Goal: Find specific page/section: Find specific page/section

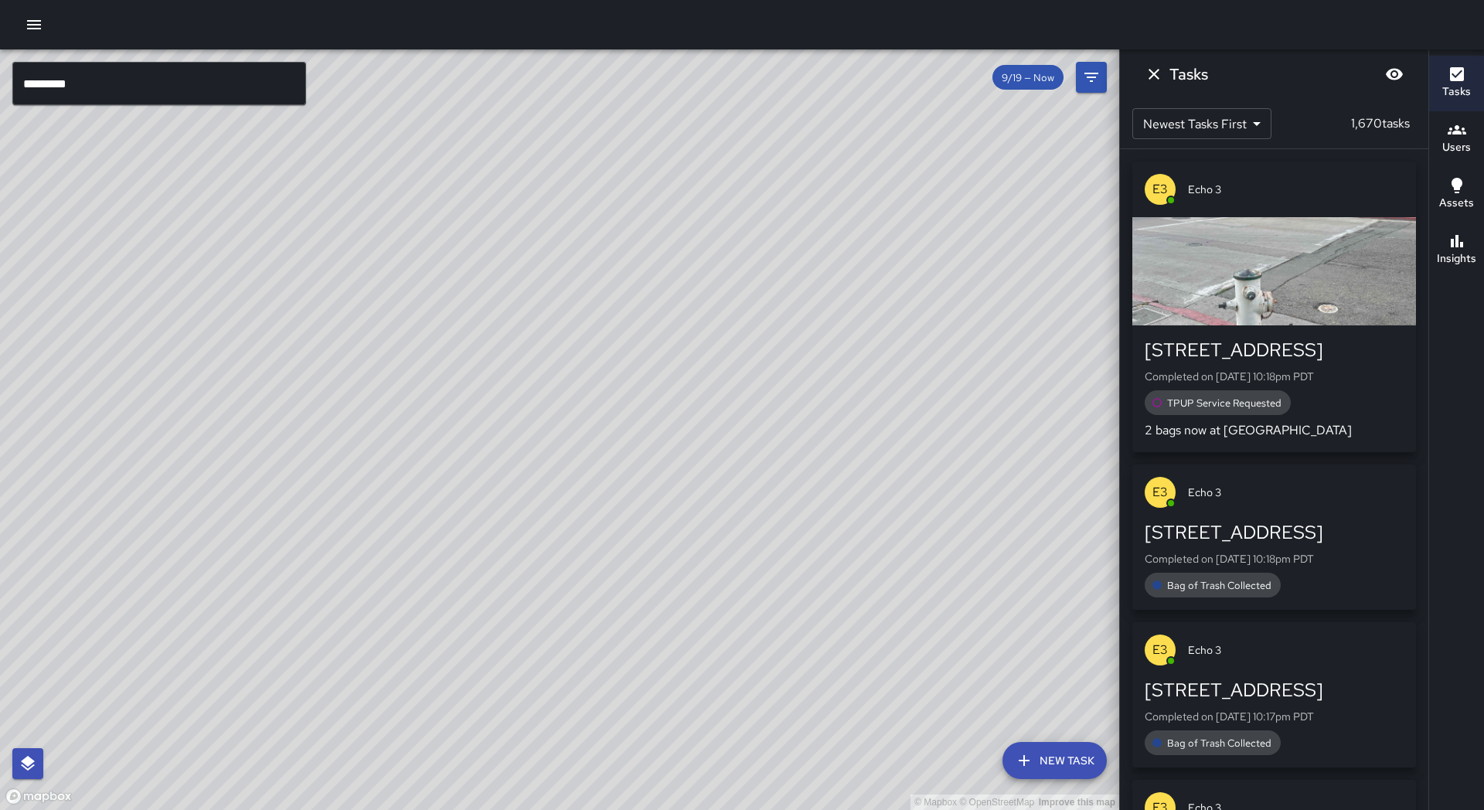
click at [142, 84] on input "*********" at bounding box center [159, 83] width 294 height 43
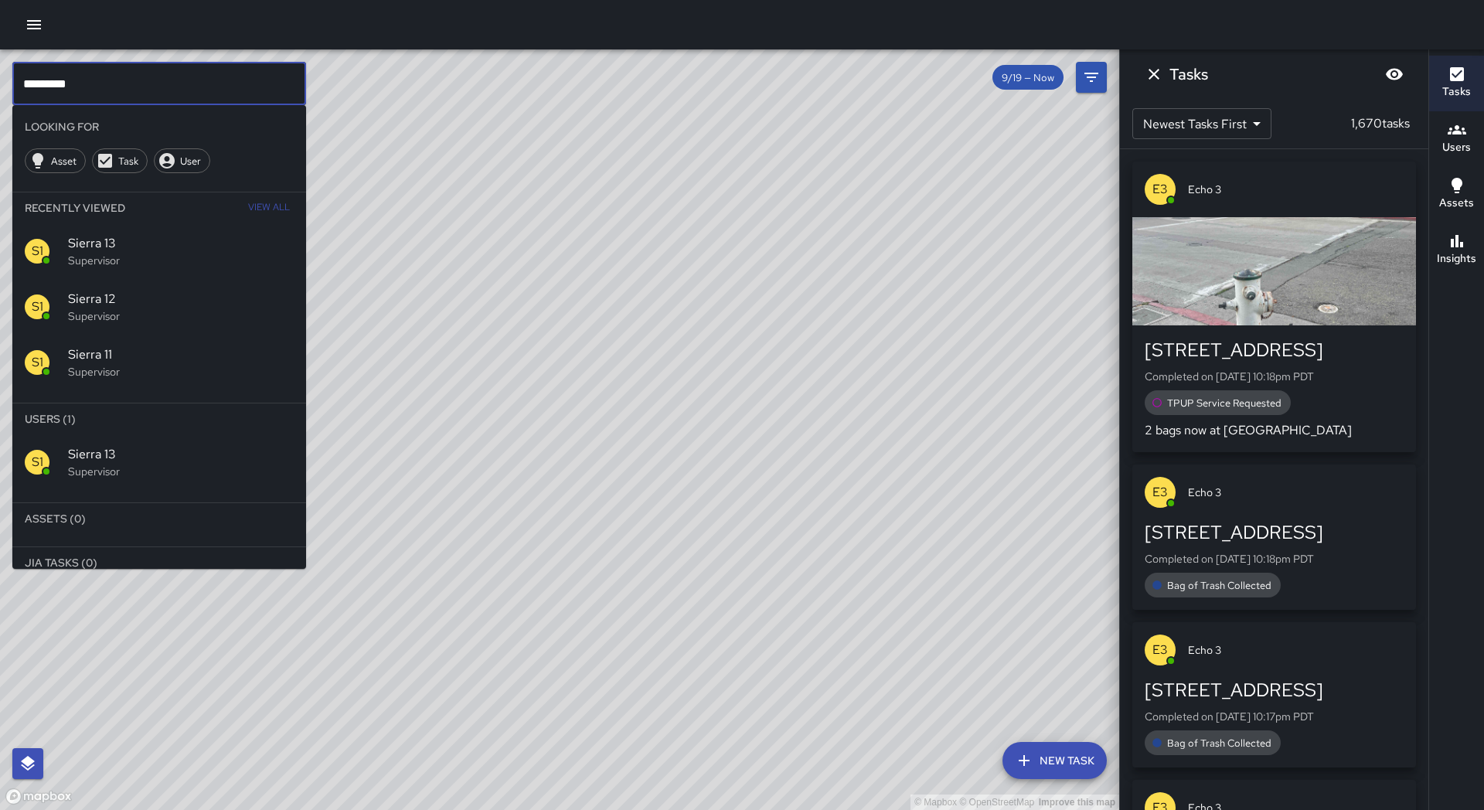
drag, startPoint x: 0, startPoint y: 0, endPoint x: 142, endPoint y: 84, distance: 165.3
click at [142, 84] on input "*********" at bounding box center [159, 83] width 294 height 43
type input "*"
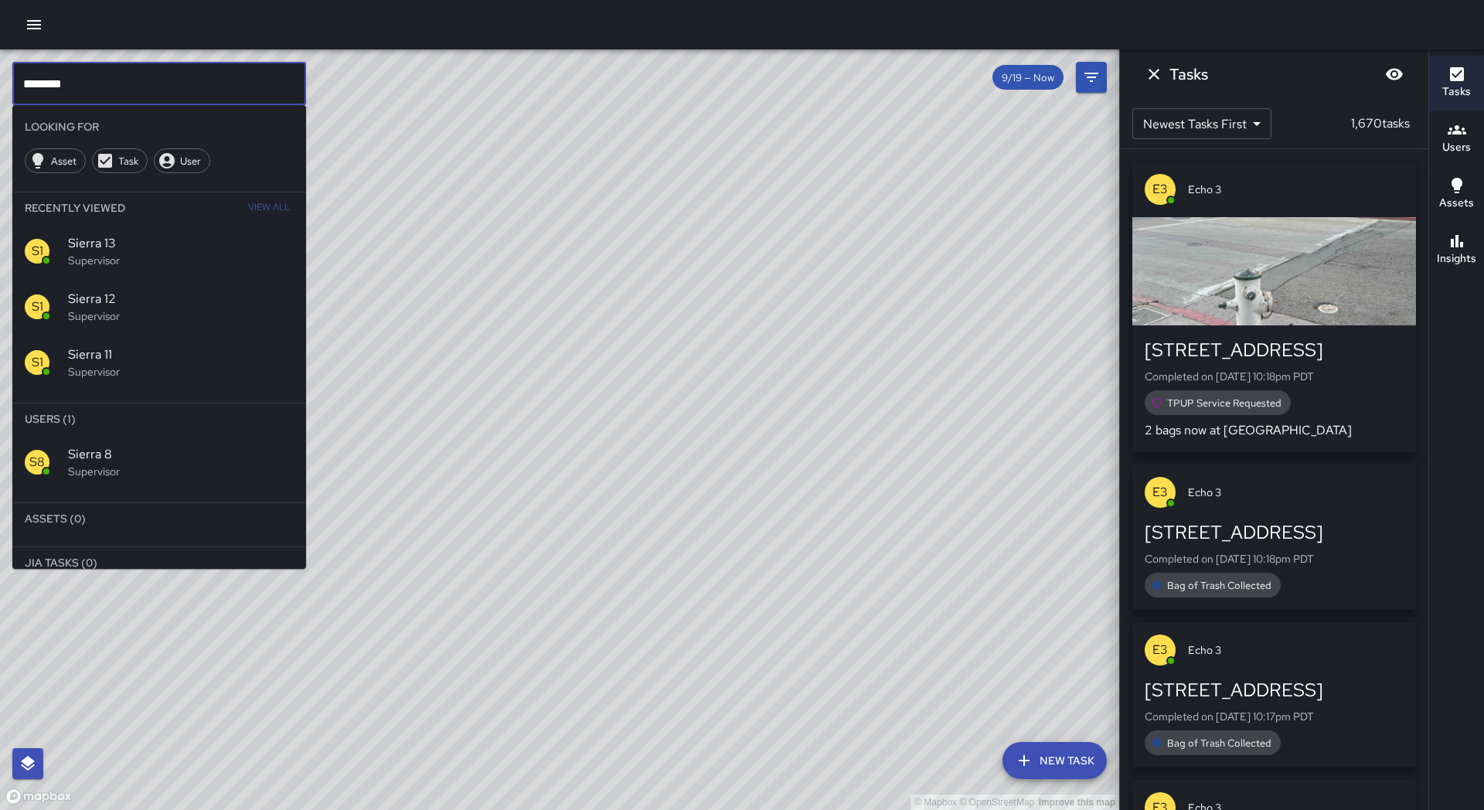
click at [231, 451] on span "Sierra 8" at bounding box center [181, 454] width 226 height 19
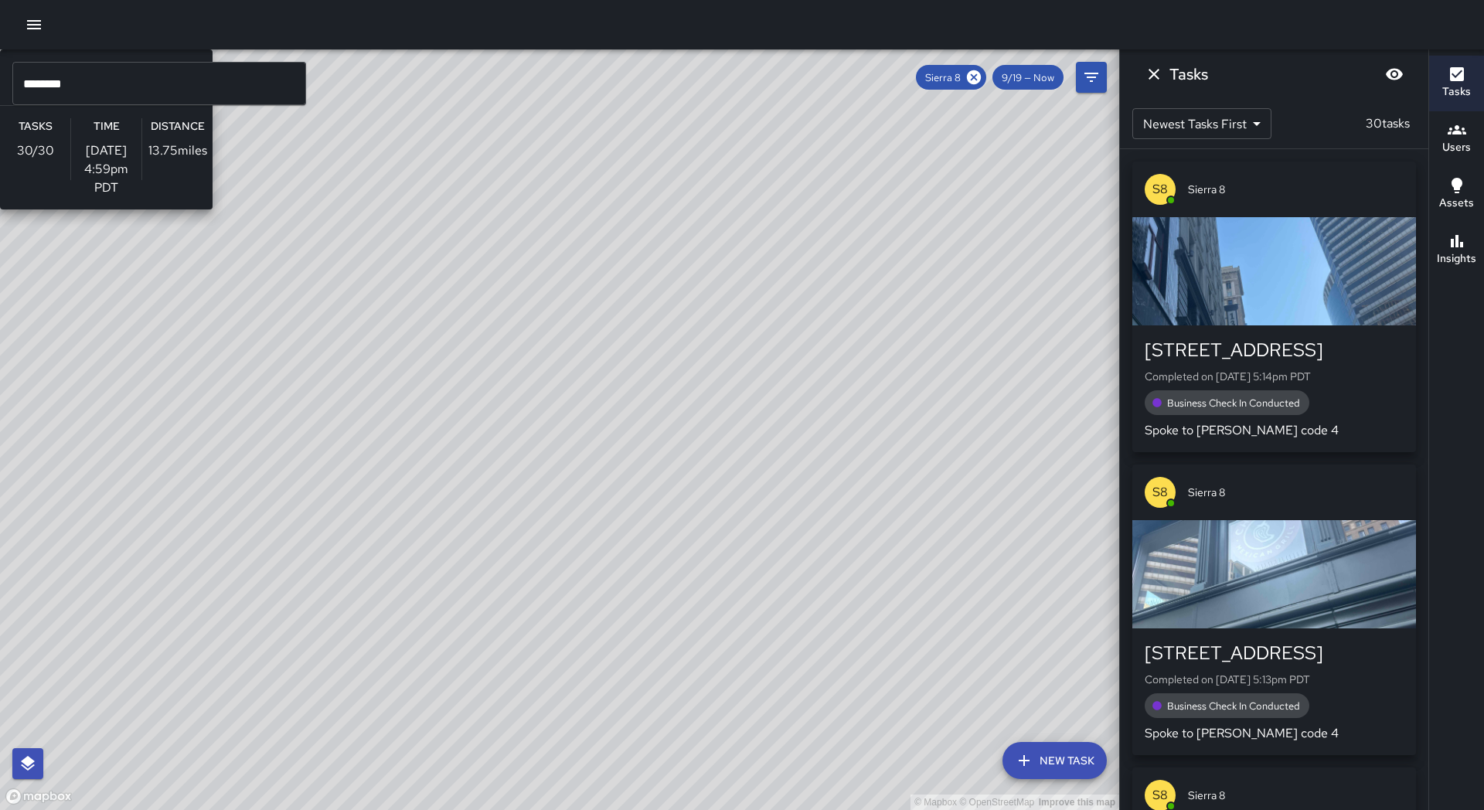
click at [661, 212] on div "© Mapbox © OpenStreetMap Improve this map S8 Sierra 8 Supervisor Tasks 30 / 30 …" at bounding box center [559, 429] width 1119 height 760
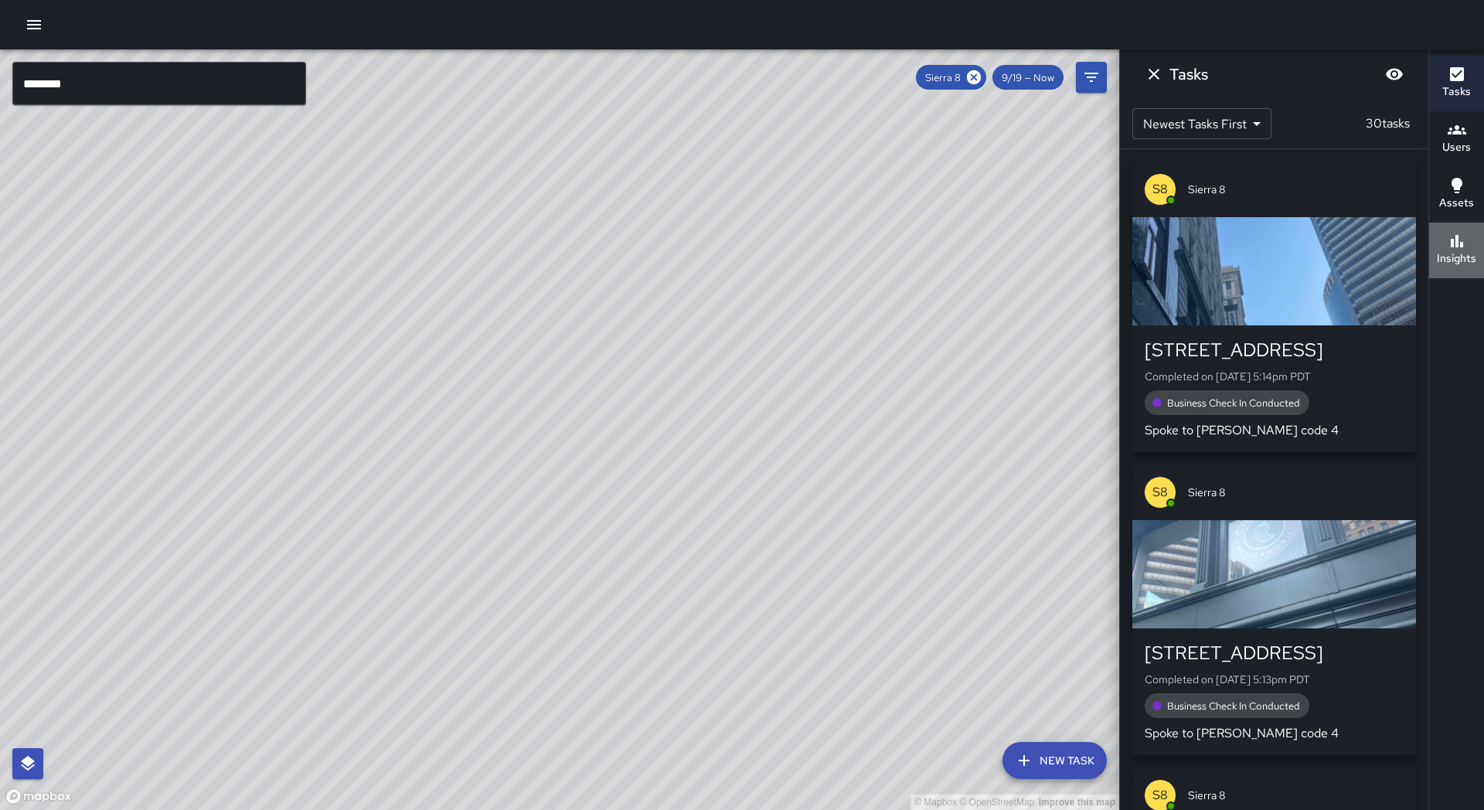
click at [1483, 243] on button "Insights" at bounding box center [1456, 251] width 55 height 56
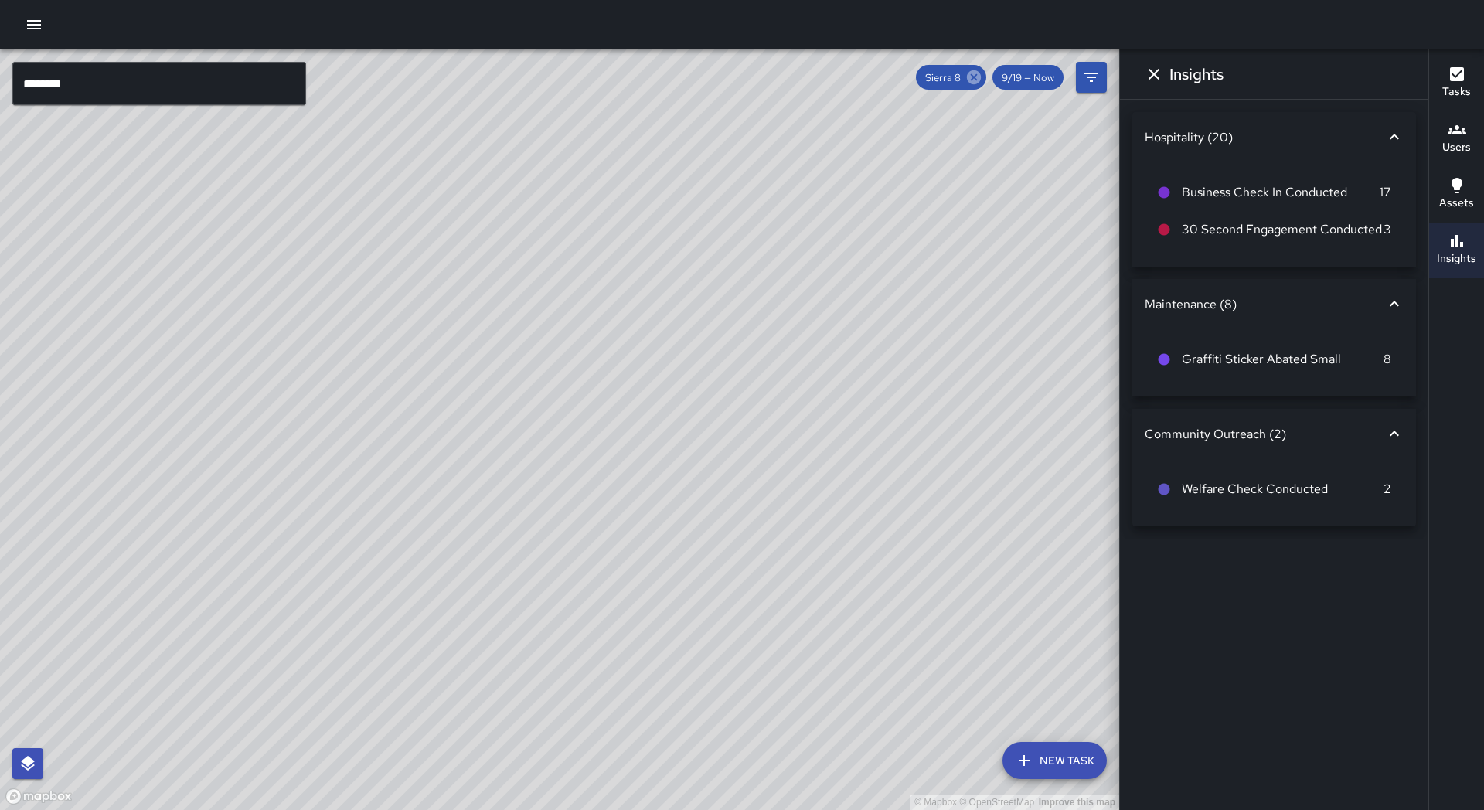
click at [971, 77] on icon at bounding box center [974, 77] width 14 height 14
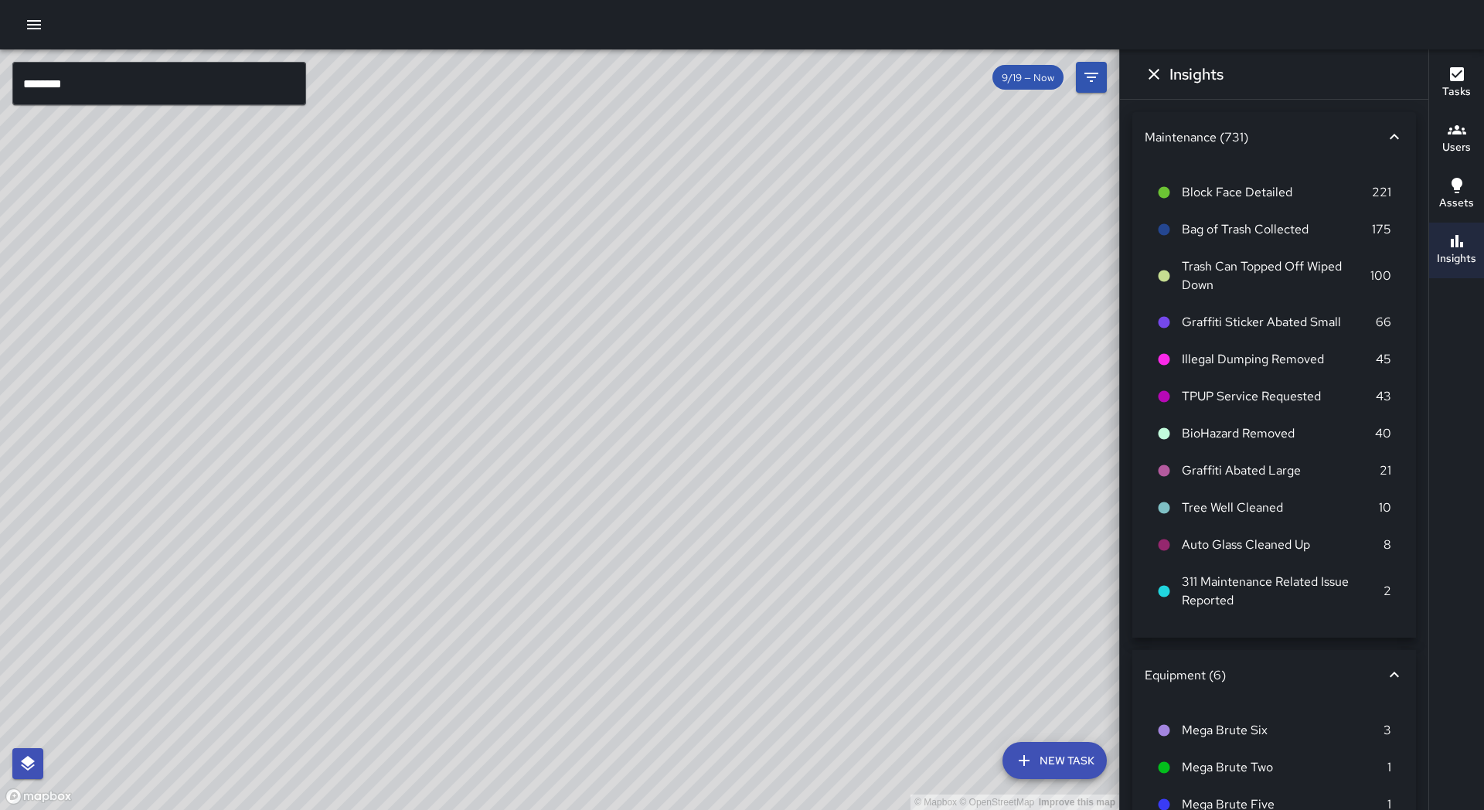
click at [151, 78] on input "********" at bounding box center [159, 83] width 294 height 43
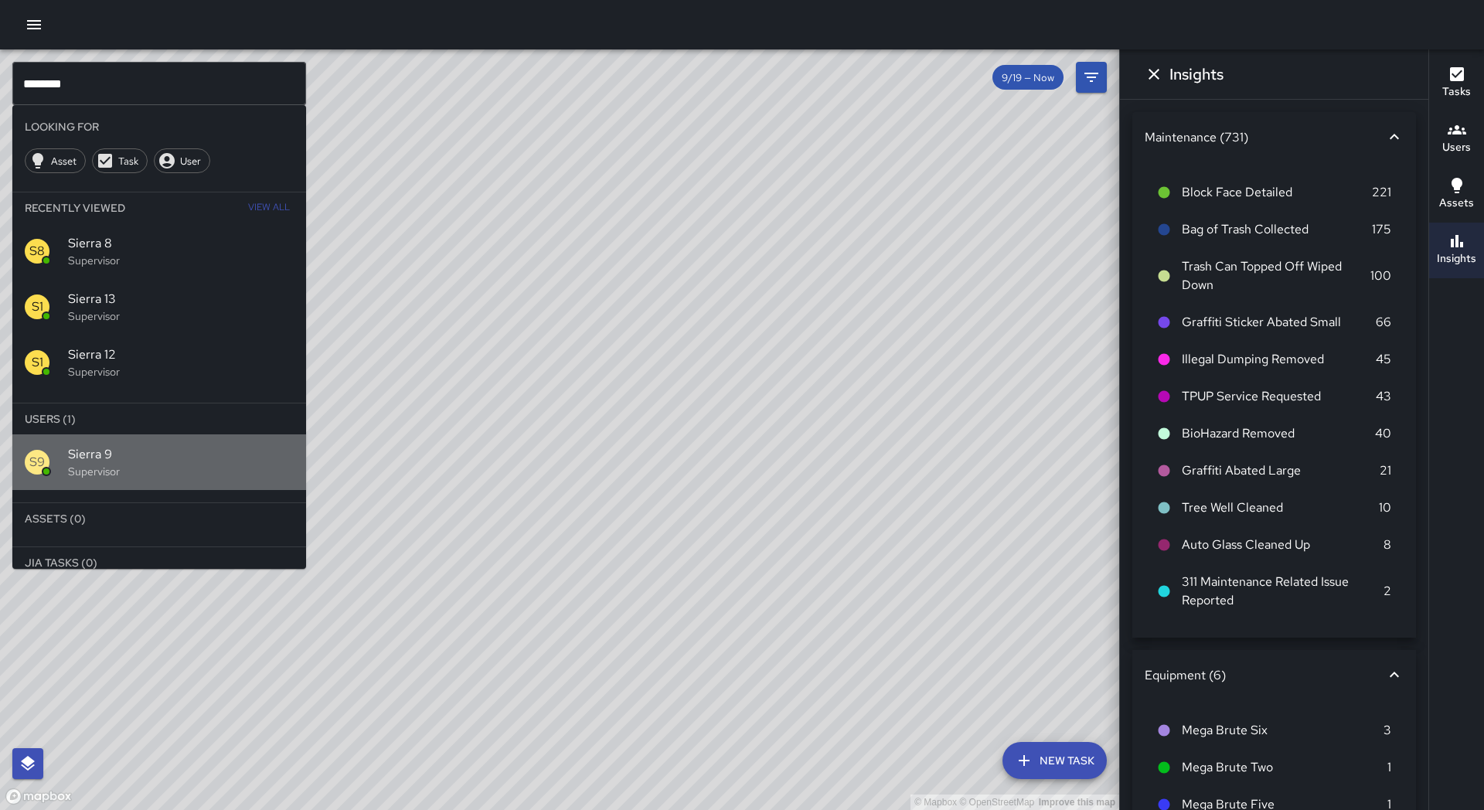
click at [141, 441] on div "S9 Sierra 9 Supervisor" at bounding box center [159, 462] width 294 height 56
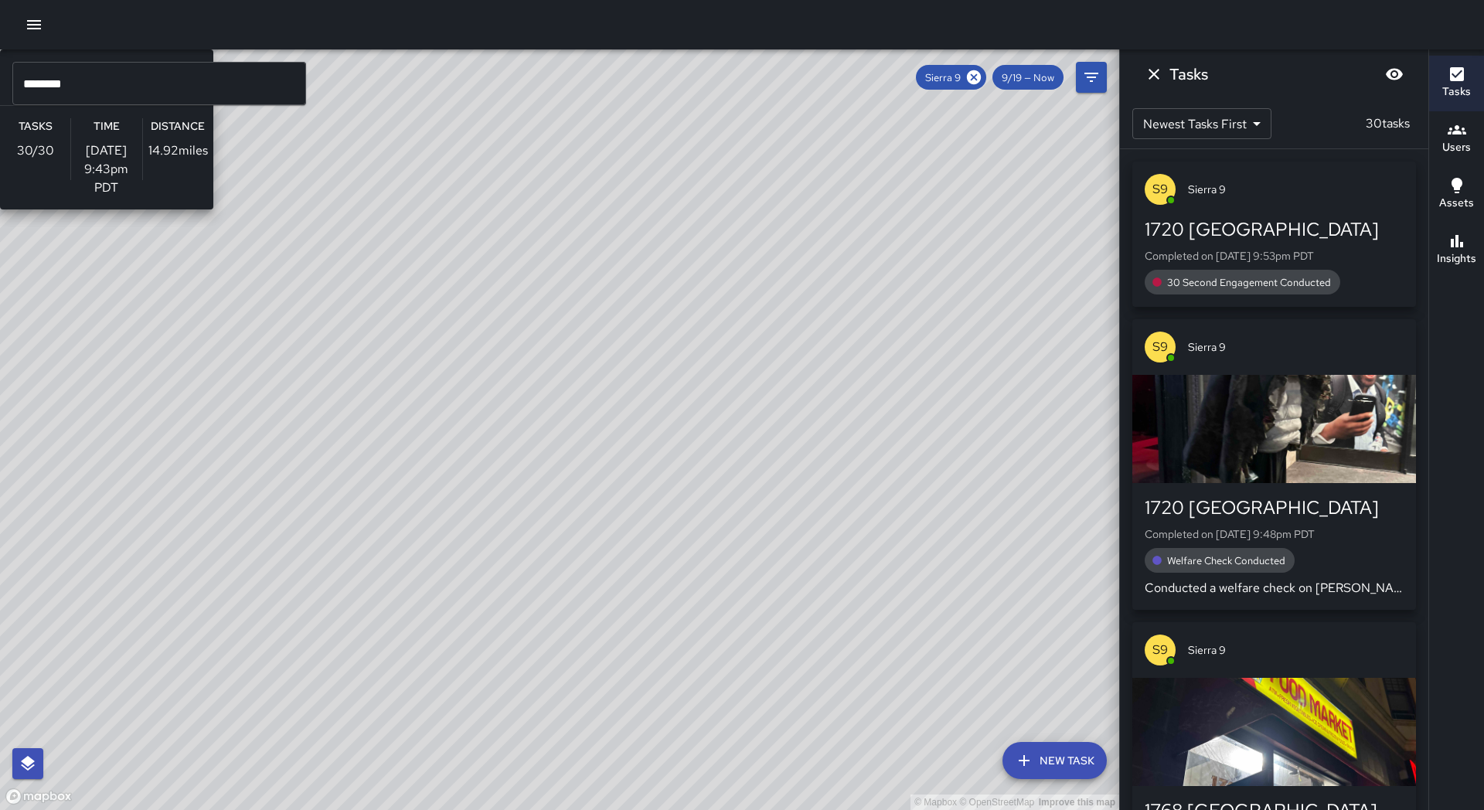
click at [559, 187] on div "© Mapbox © OpenStreetMap Improve this map S9 Sierra 9 Supervisor Tasks 30 / 30 …" at bounding box center [559, 429] width 1119 height 760
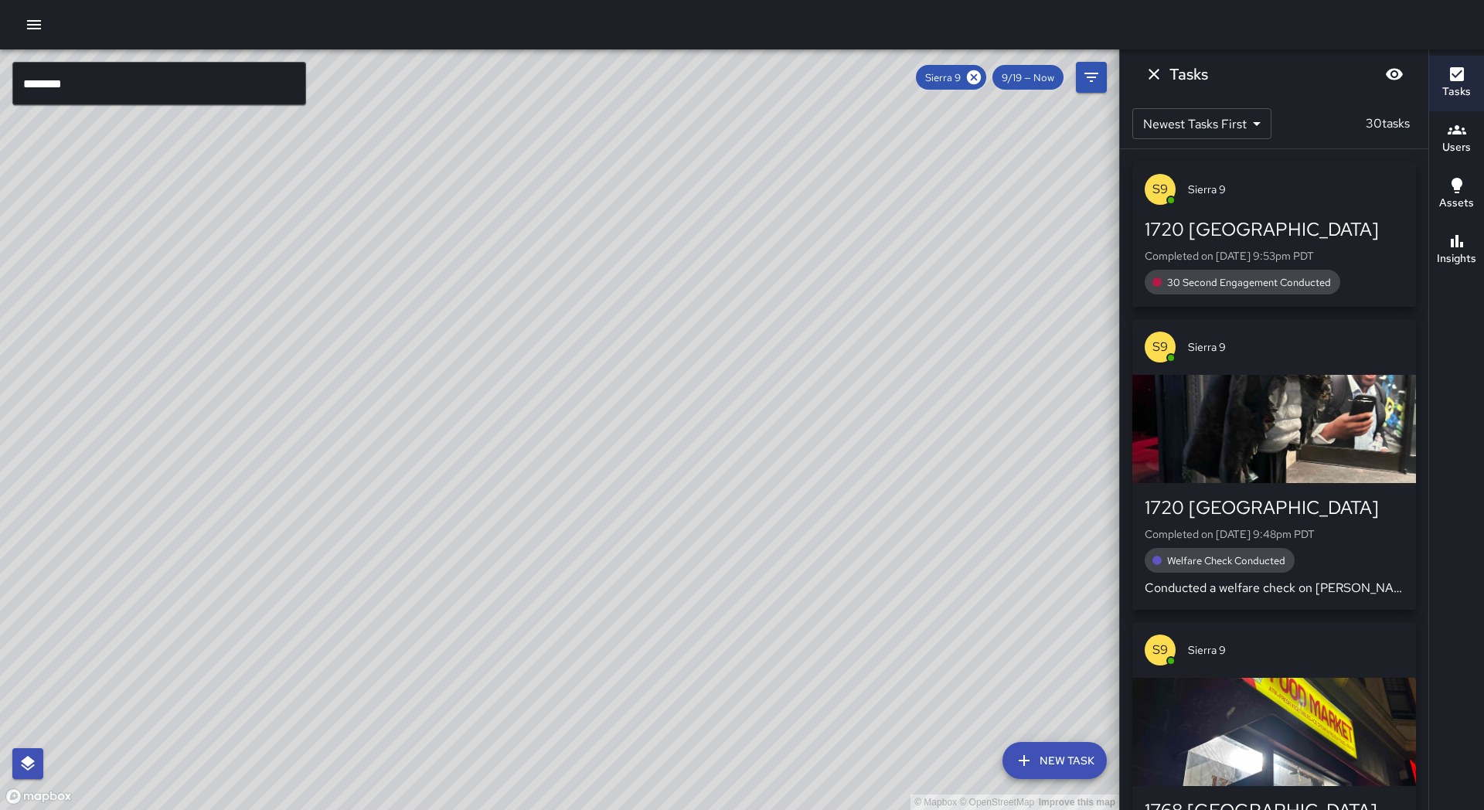
click at [1455, 238] on icon "button" at bounding box center [1456, 241] width 12 height 12
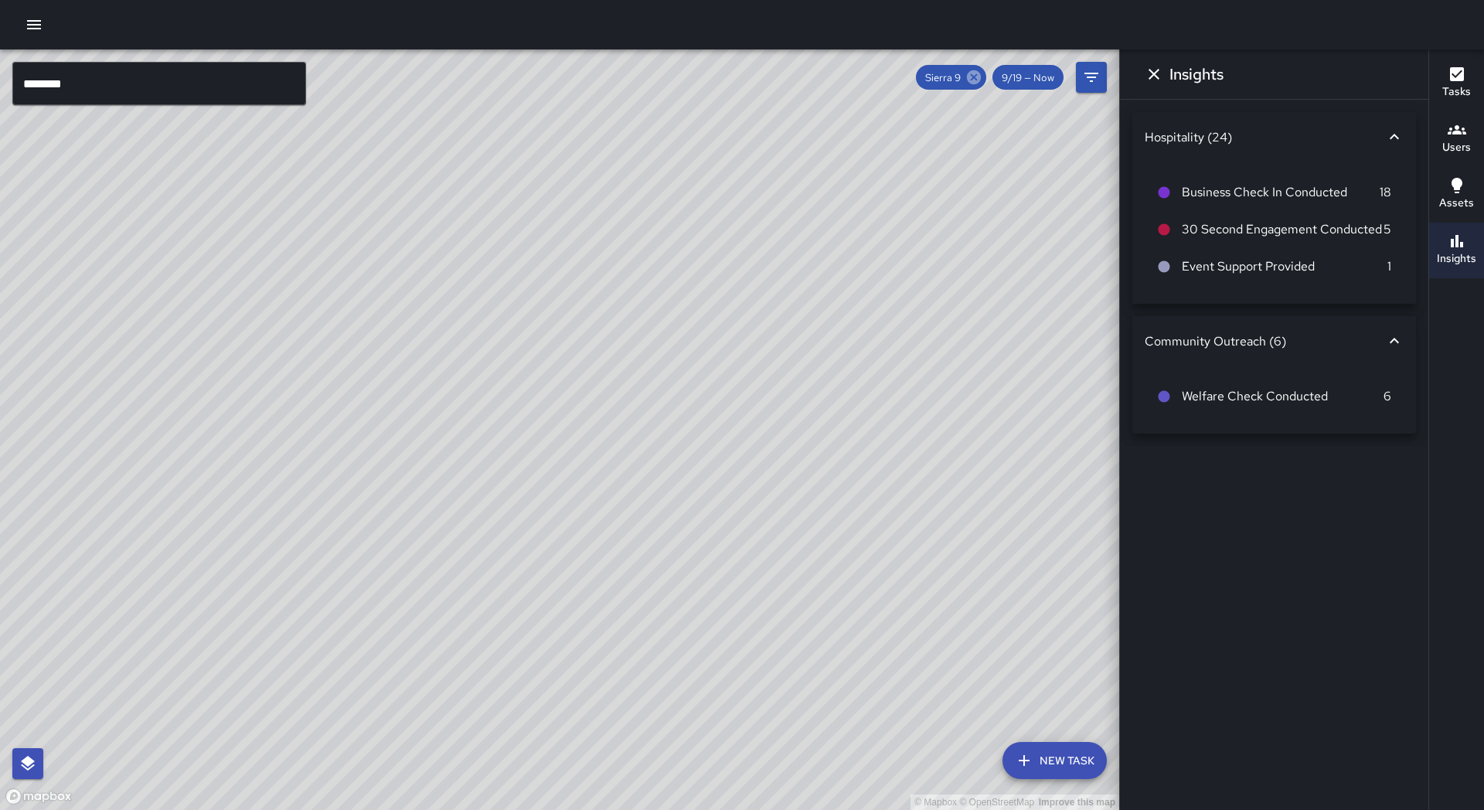
click at [969, 80] on icon at bounding box center [974, 77] width 14 height 14
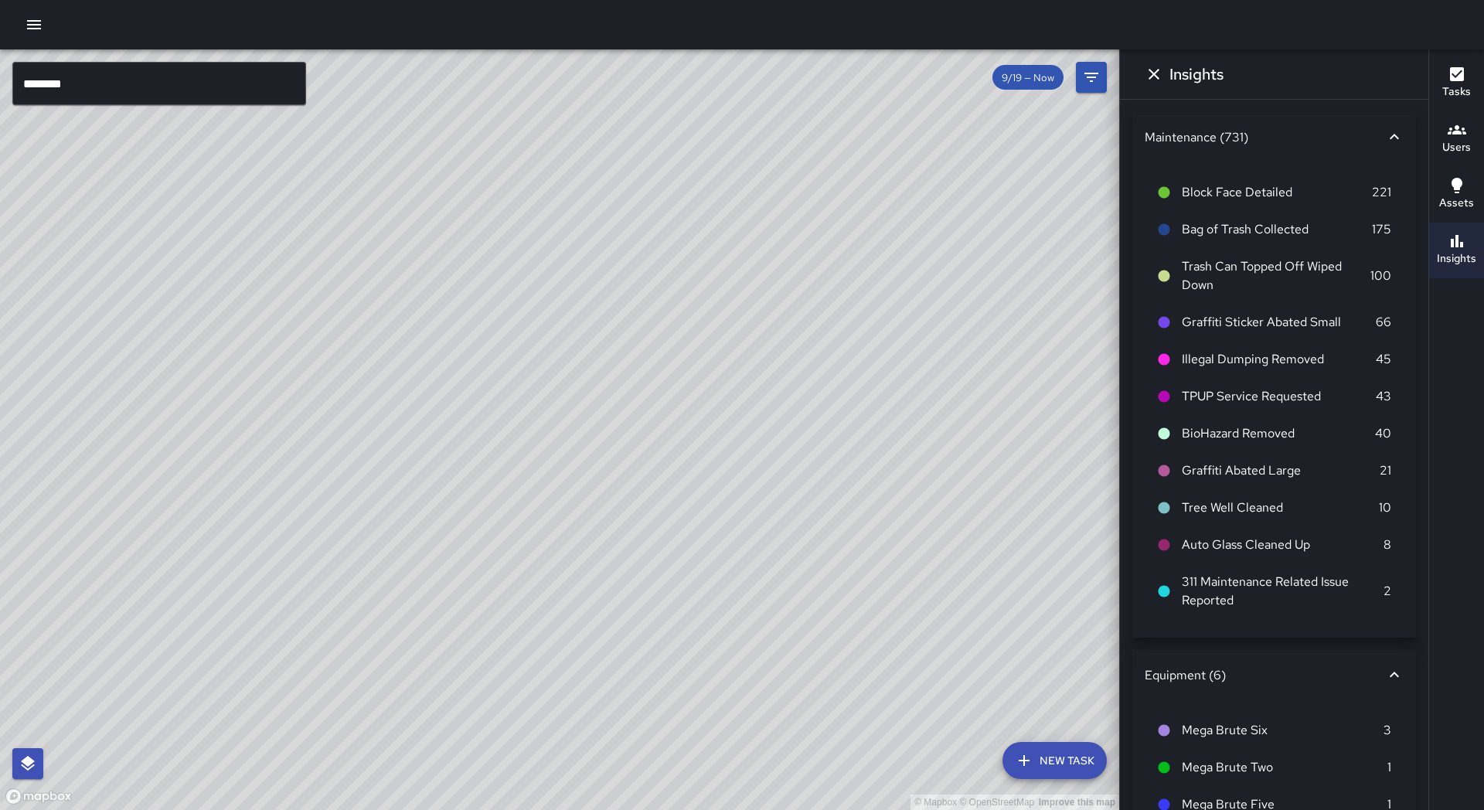
click at [215, 94] on input "********" at bounding box center [159, 83] width 294 height 43
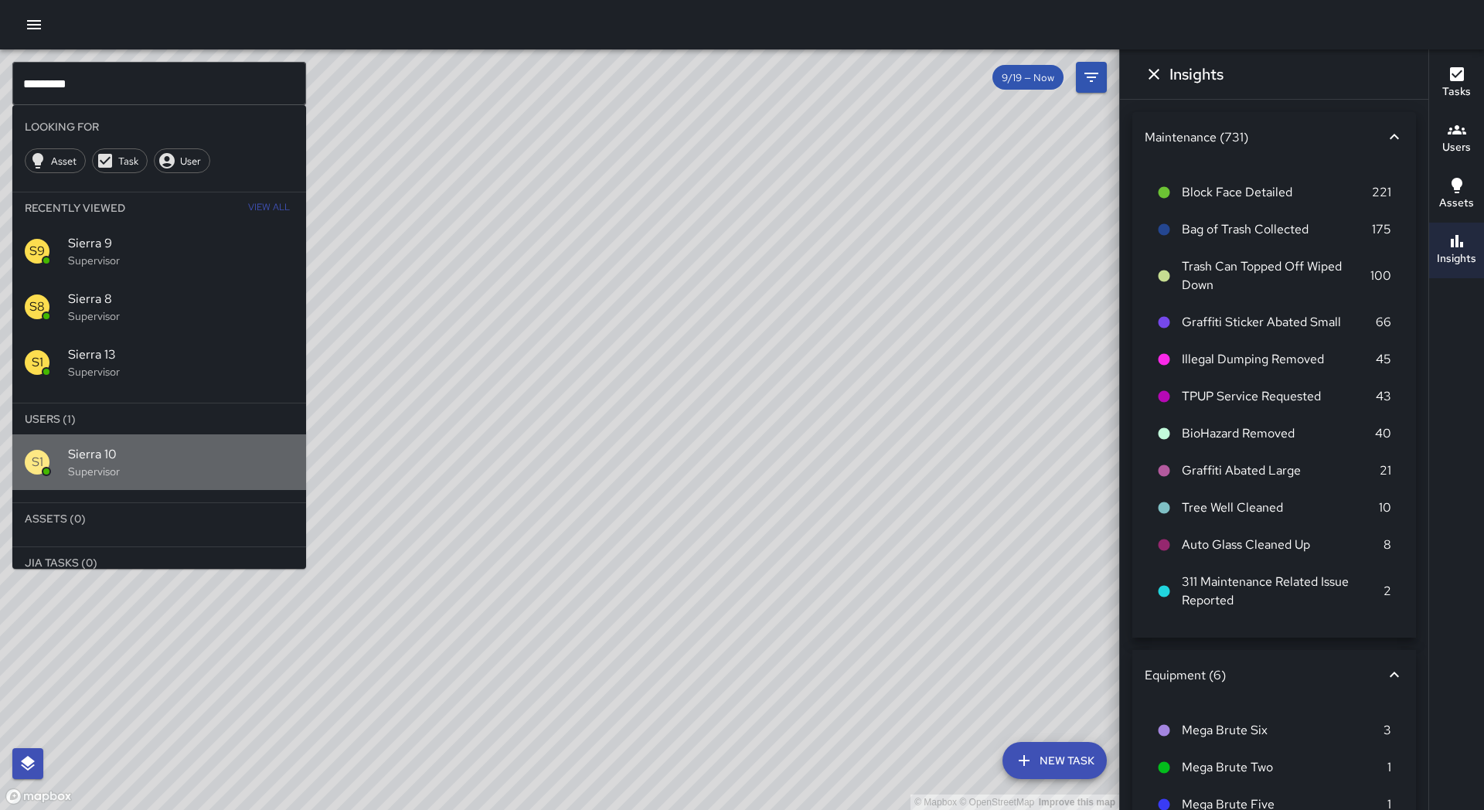
click at [141, 470] on p "Supervisor" at bounding box center [181, 471] width 226 height 15
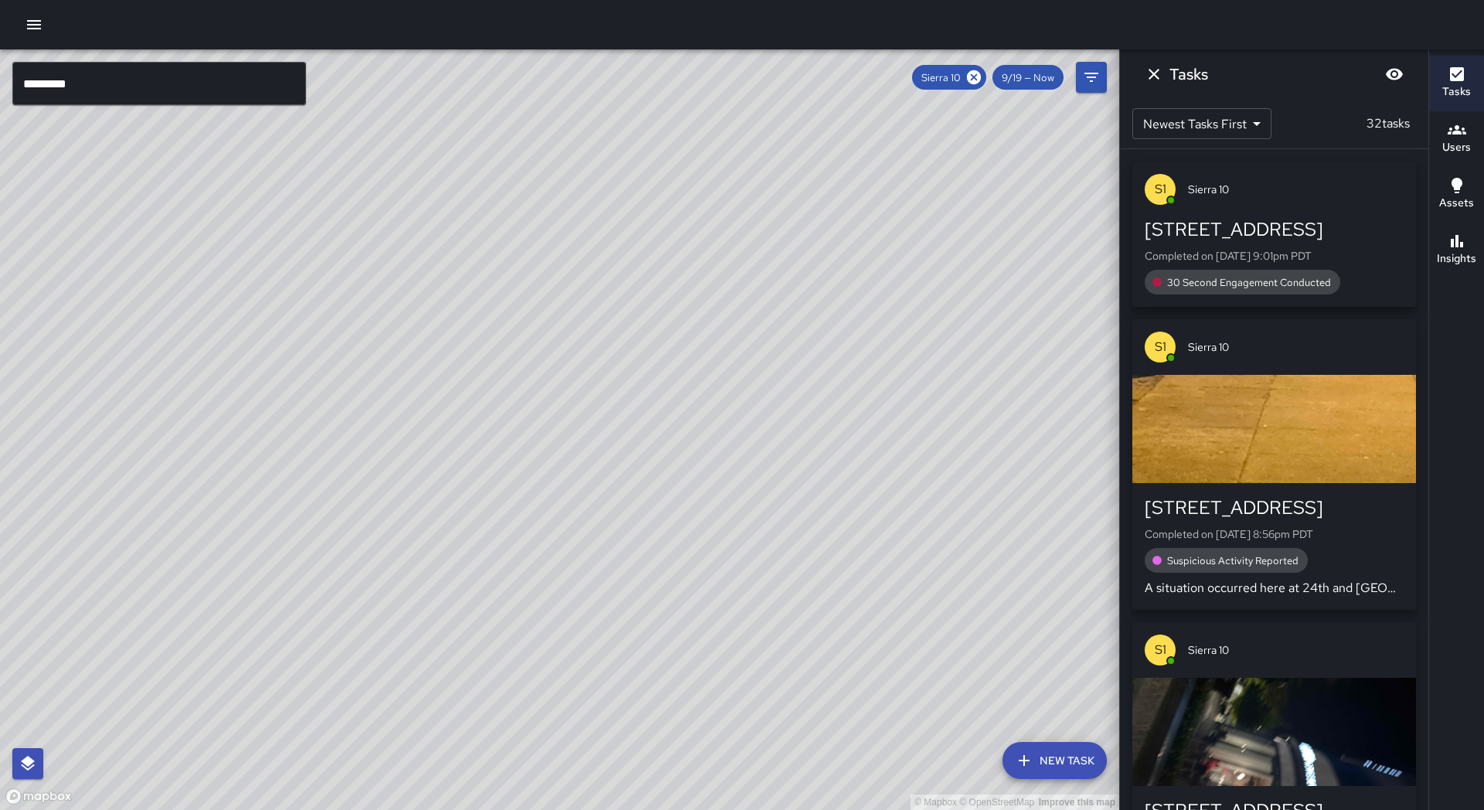
click at [1411, 252] on div "[STREET_ADDRESS] Completed on [DATE] 9:01pm PDT 30 Second Engagement Conducted" at bounding box center [1274, 262] width 284 height 90
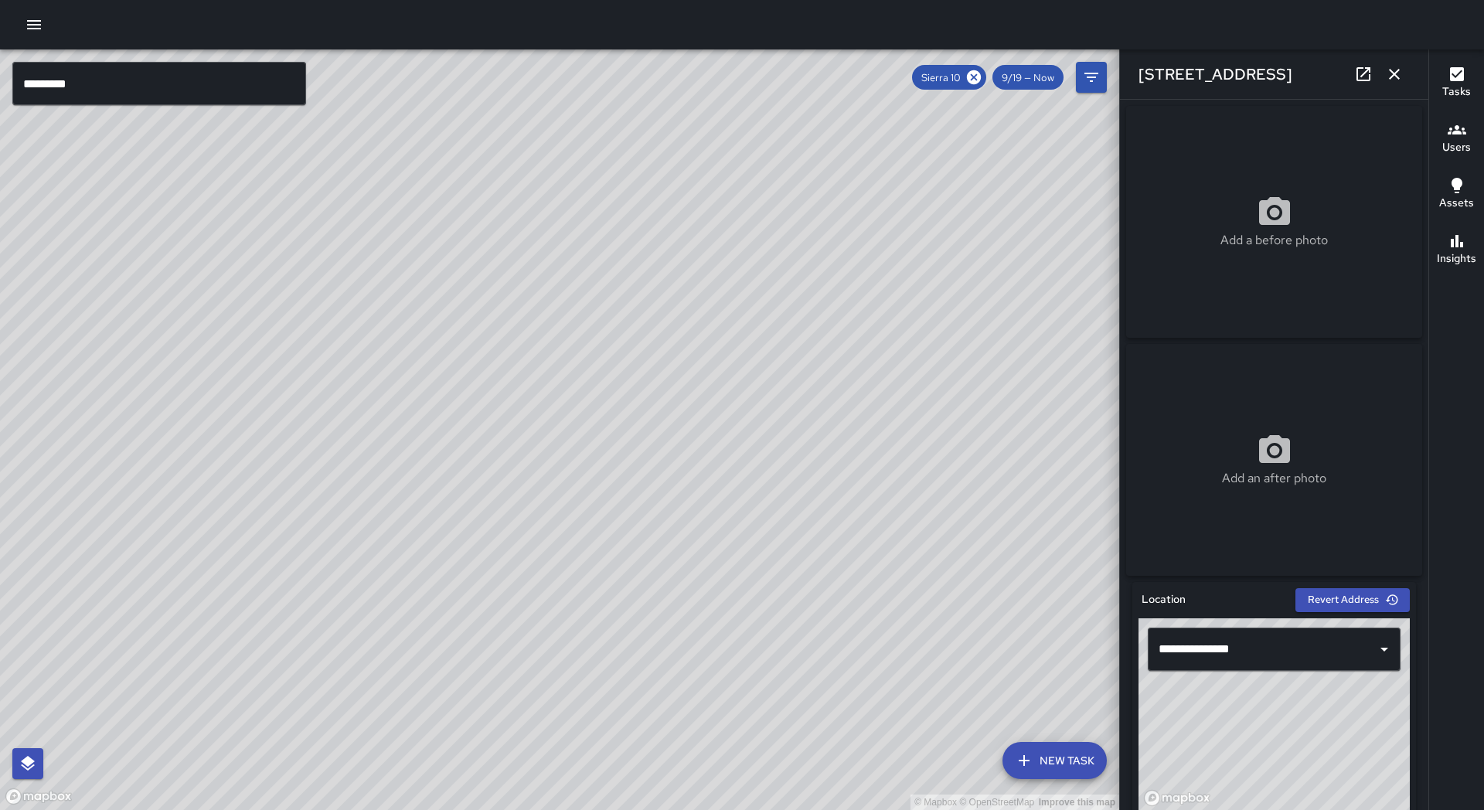
click at [1444, 245] on div "Insights" at bounding box center [1456, 250] width 39 height 36
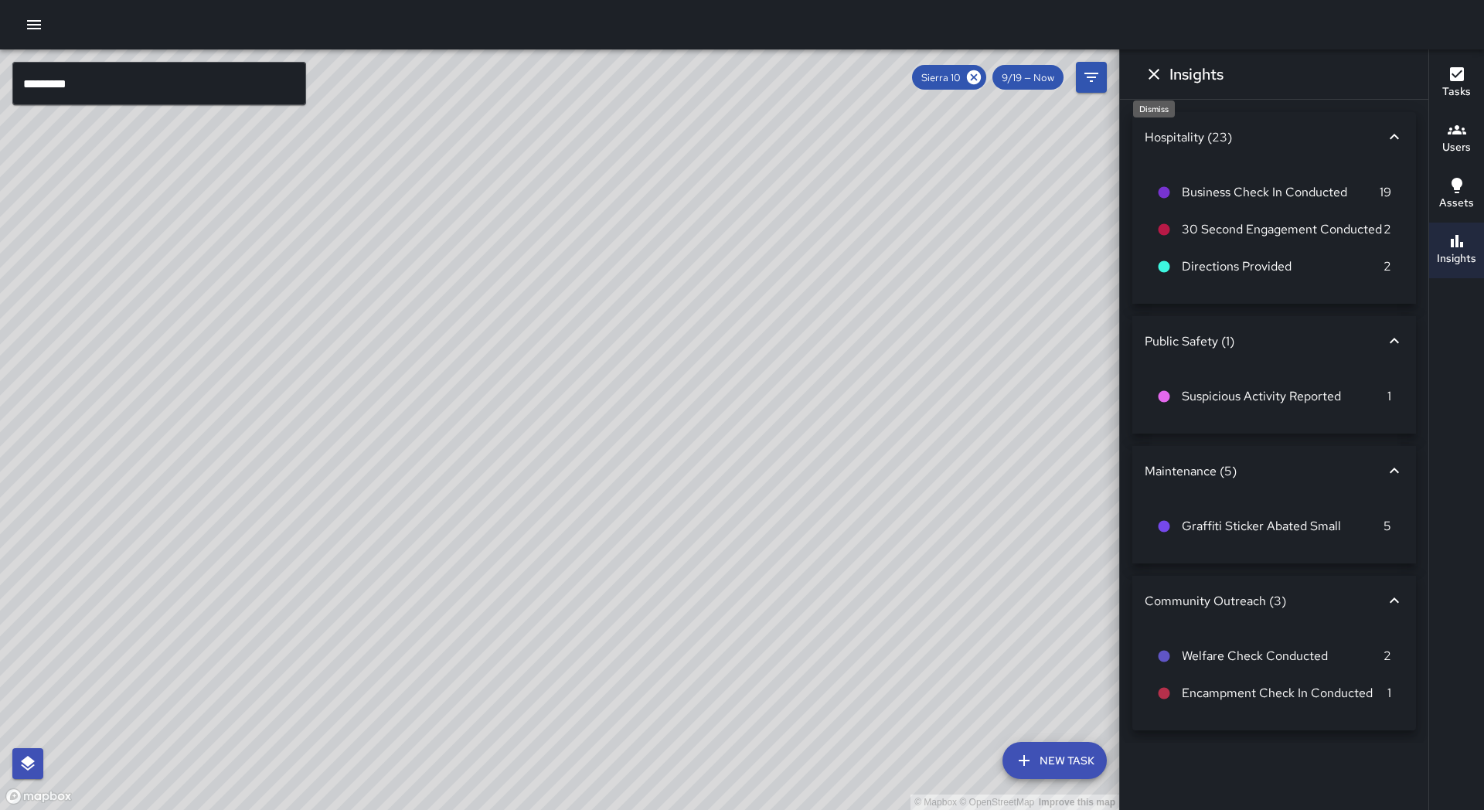
click at [1147, 71] on icon "Dismiss" at bounding box center [1153, 74] width 19 height 19
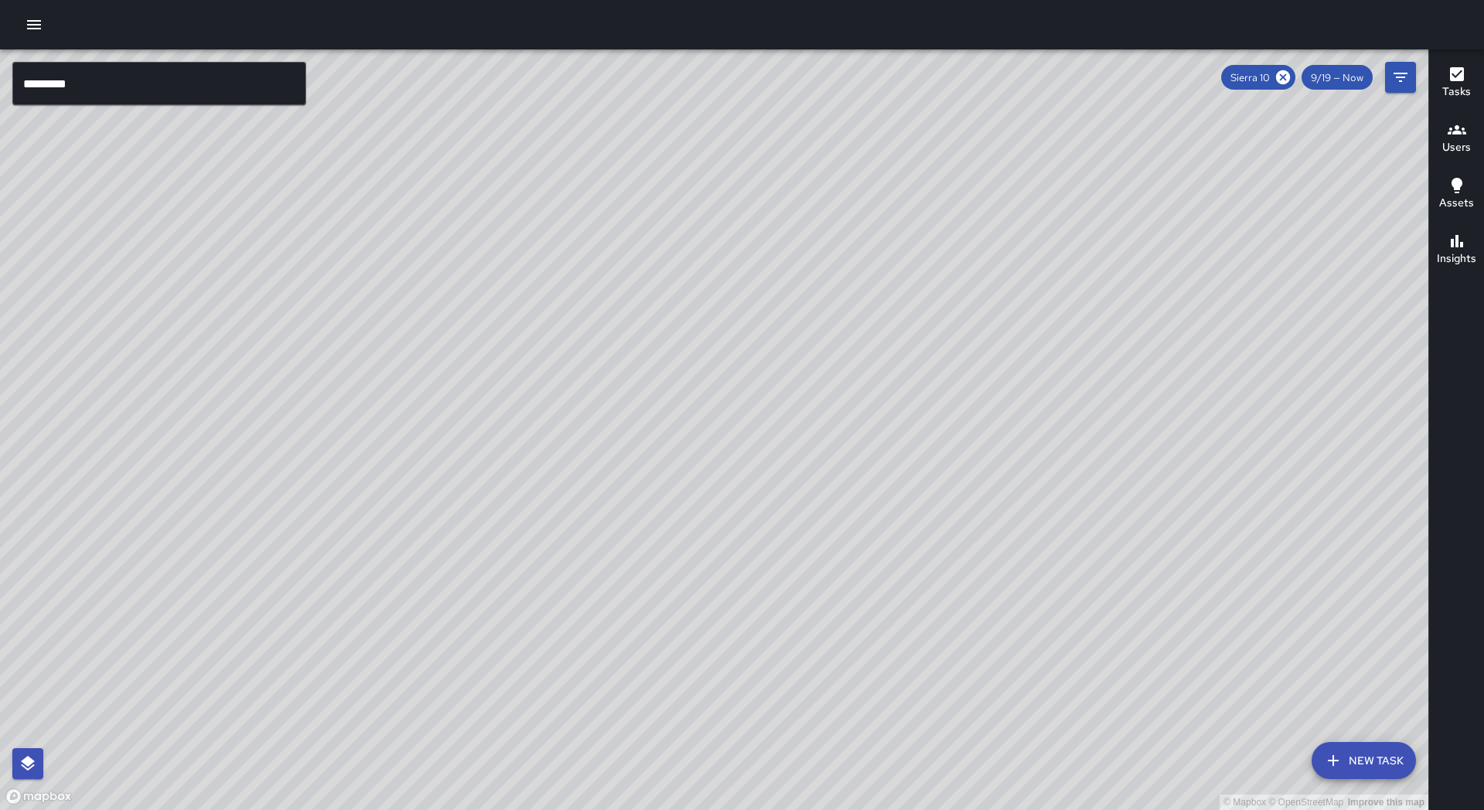
drag, startPoint x: 1097, startPoint y: 399, endPoint x: 1083, endPoint y: 301, distance: 99.0
click at [1083, 287] on div "© Mapbox © OpenStreetMap Improve this map" at bounding box center [714, 429] width 1428 height 760
drag, startPoint x: 1083, startPoint y: 323, endPoint x: 986, endPoint y: 266, distance: 112.9
click at [987, 265] on div "© Mapbox © OpenStreetMap Improve this map" at bounding box center [714, 429] width 1428 height 760
click at [1277, 80] on icon at bounding box center [1282, 77] width 17 height 17
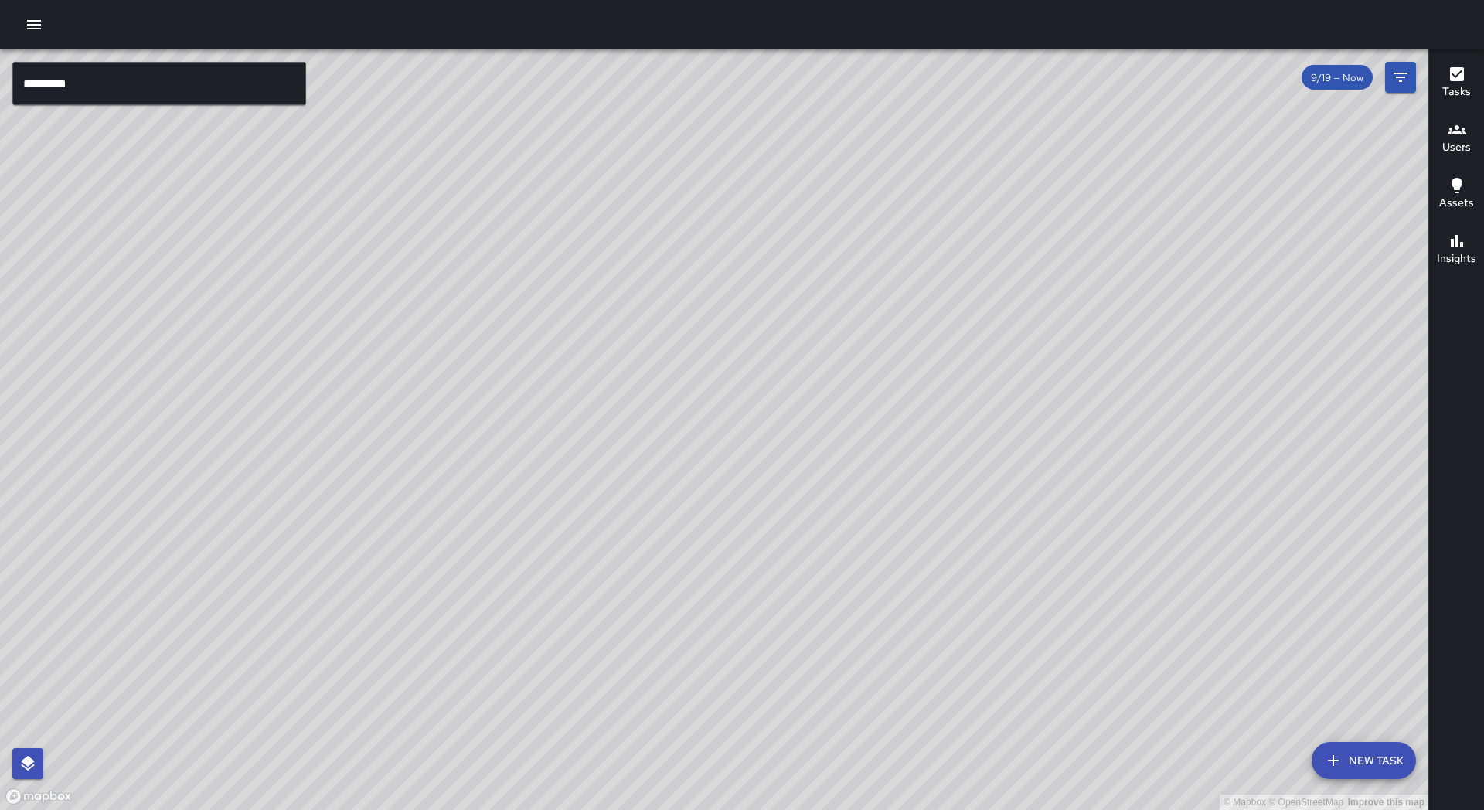
click at [166, 83] on input "*********" at bounding box center [159, 83] width 294 height 43
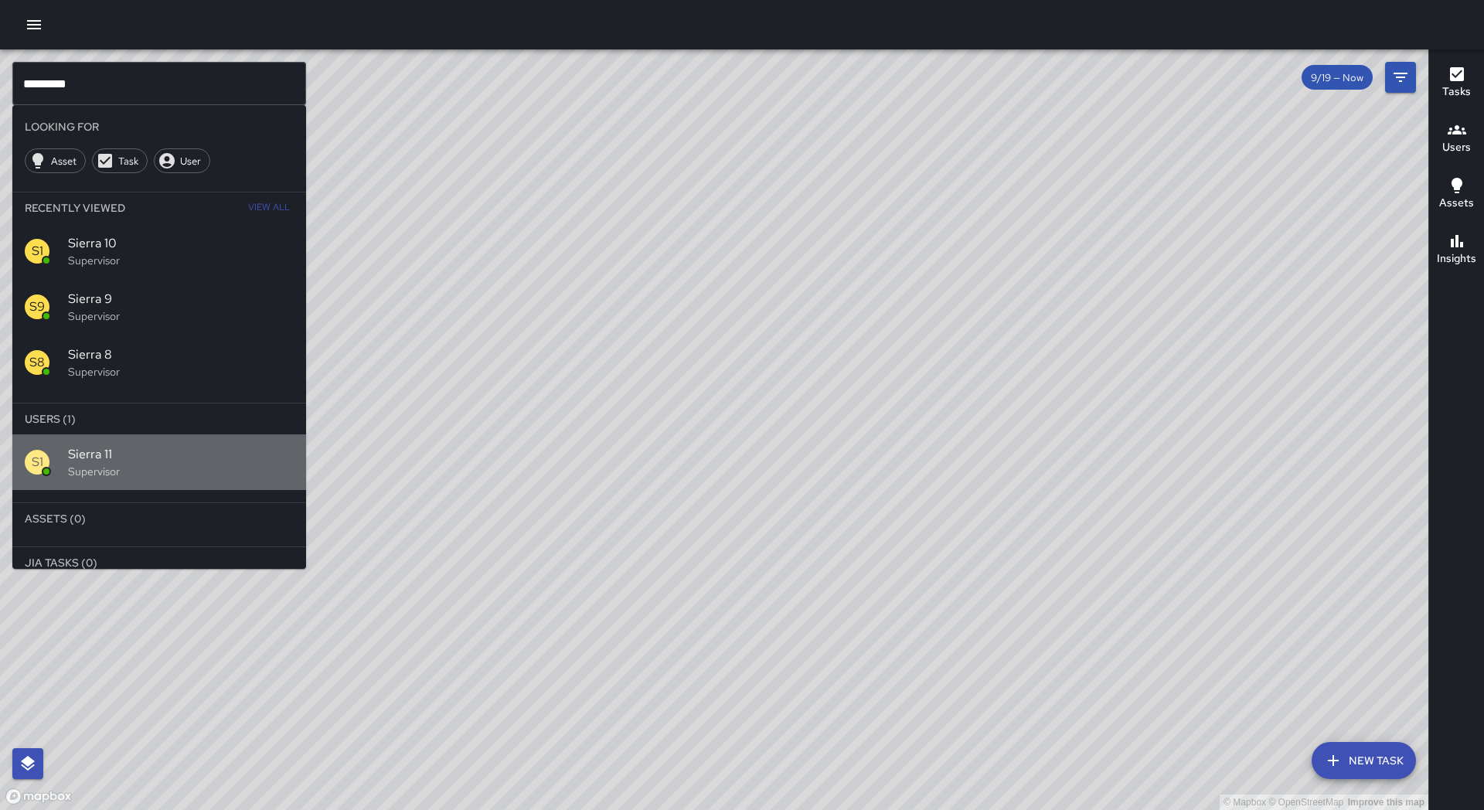
click at [144, 458] on span "Sierra 11" at bounding box center [181, 454] width 226 height 19
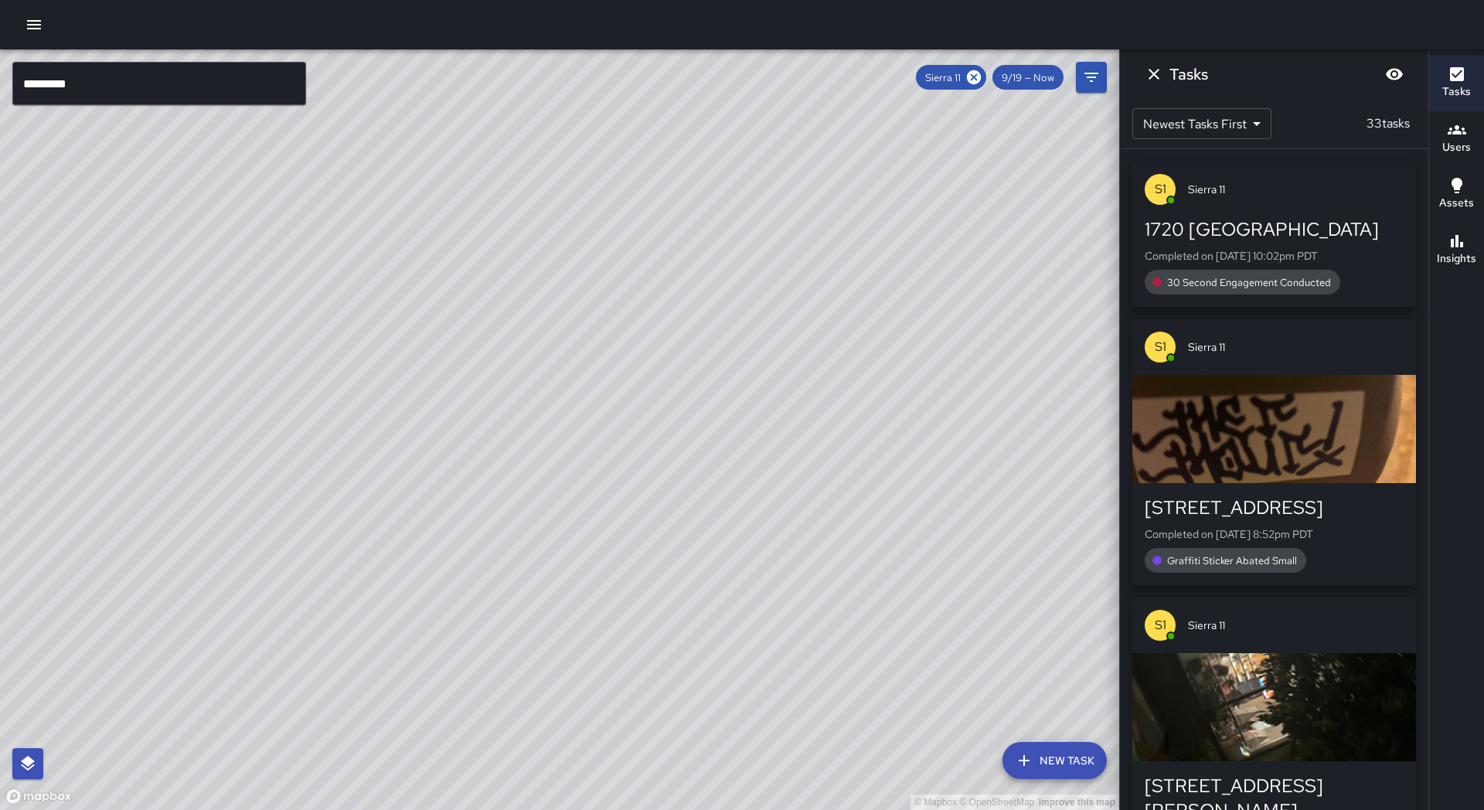
drag, startPoint x: 552, startPoint y: 522, endPoint x: 581, endPoint y: 363, distance: 161.1
click at [581, 362] on div "© Mapbox © OpenStreetMap Improve this map" at bounding box center [559, 429] width 1119 height 760
click at [1446, 224] on button "Insights" at bounding box center [1456, 251] width 55 height 56
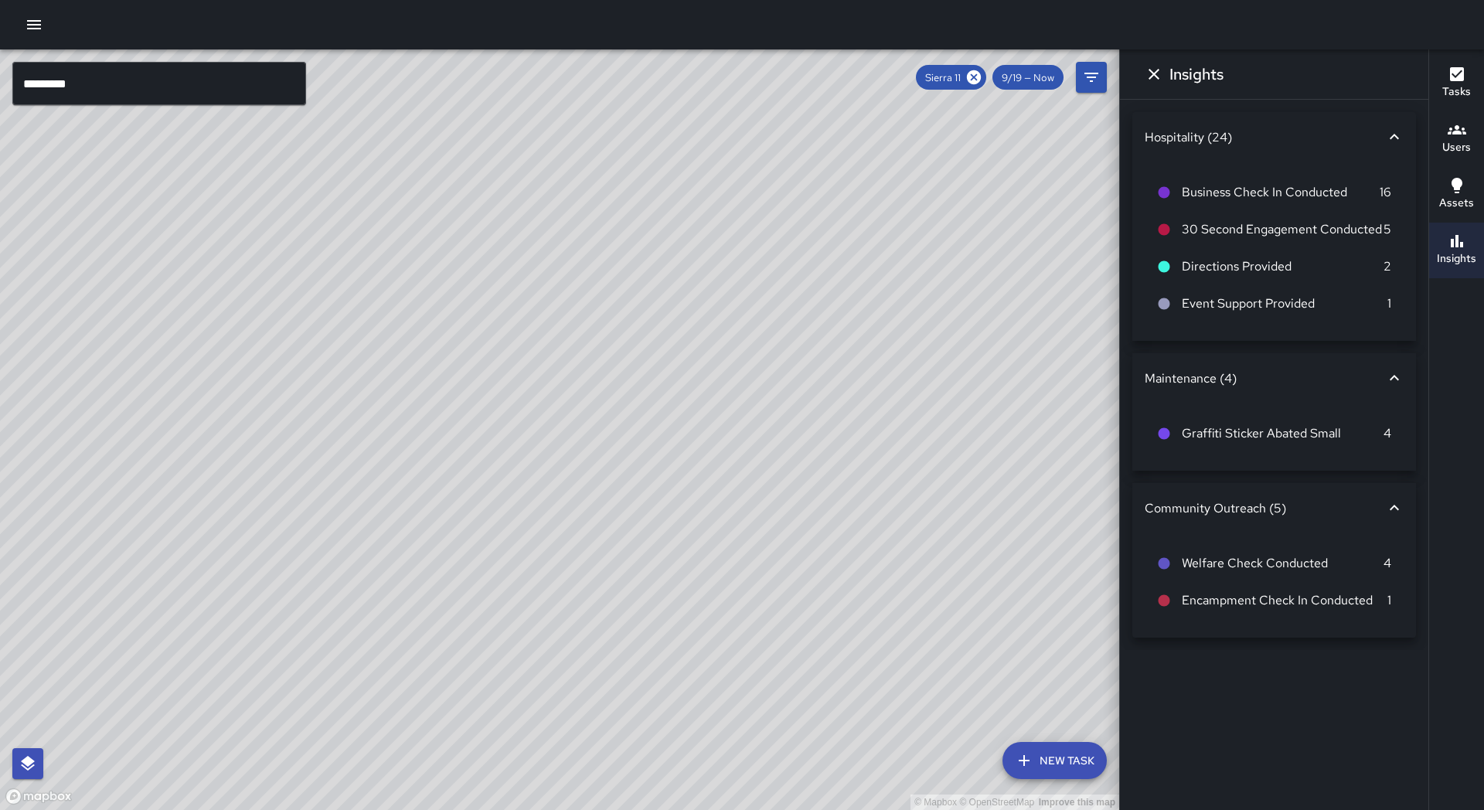
click at [1445, 231] on button "Insights" at bounding box center [1456, 251] width 55 height 56
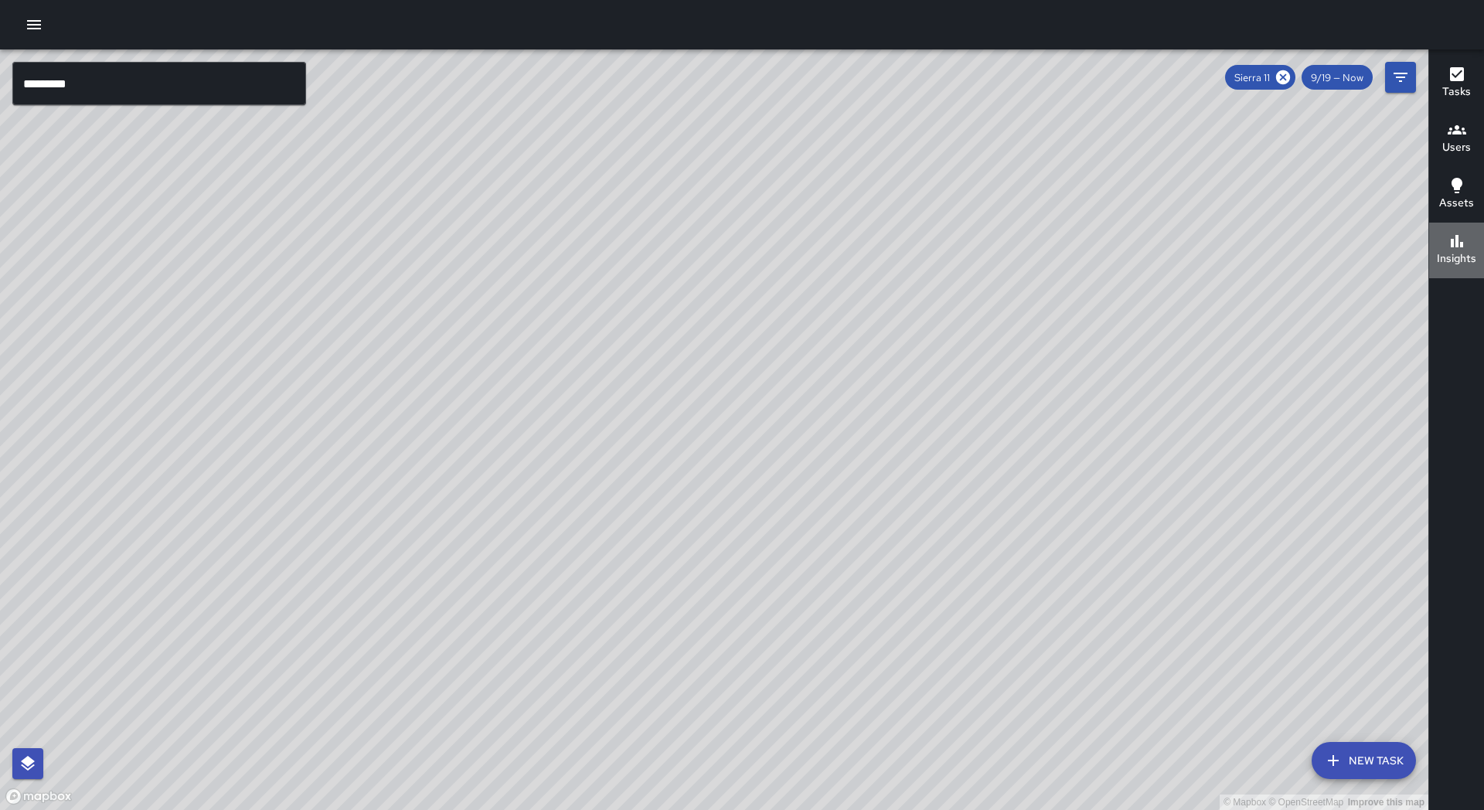
click at [1447, 227] on button "Insights" at bounding box center [1456, 251] width 55 height 56
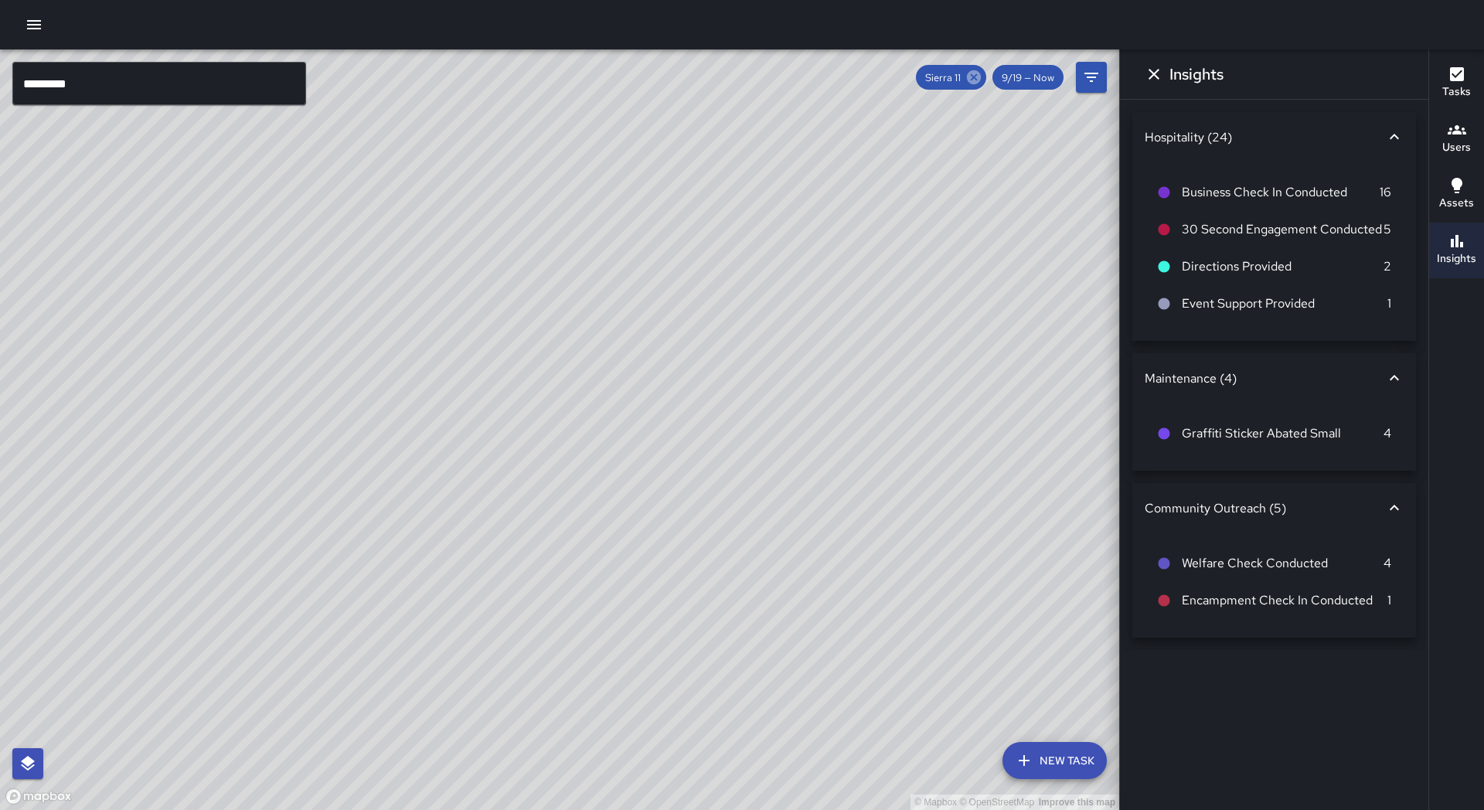
click at [981, 78] on icon at bounding box center [974, 77] width 14 height 14
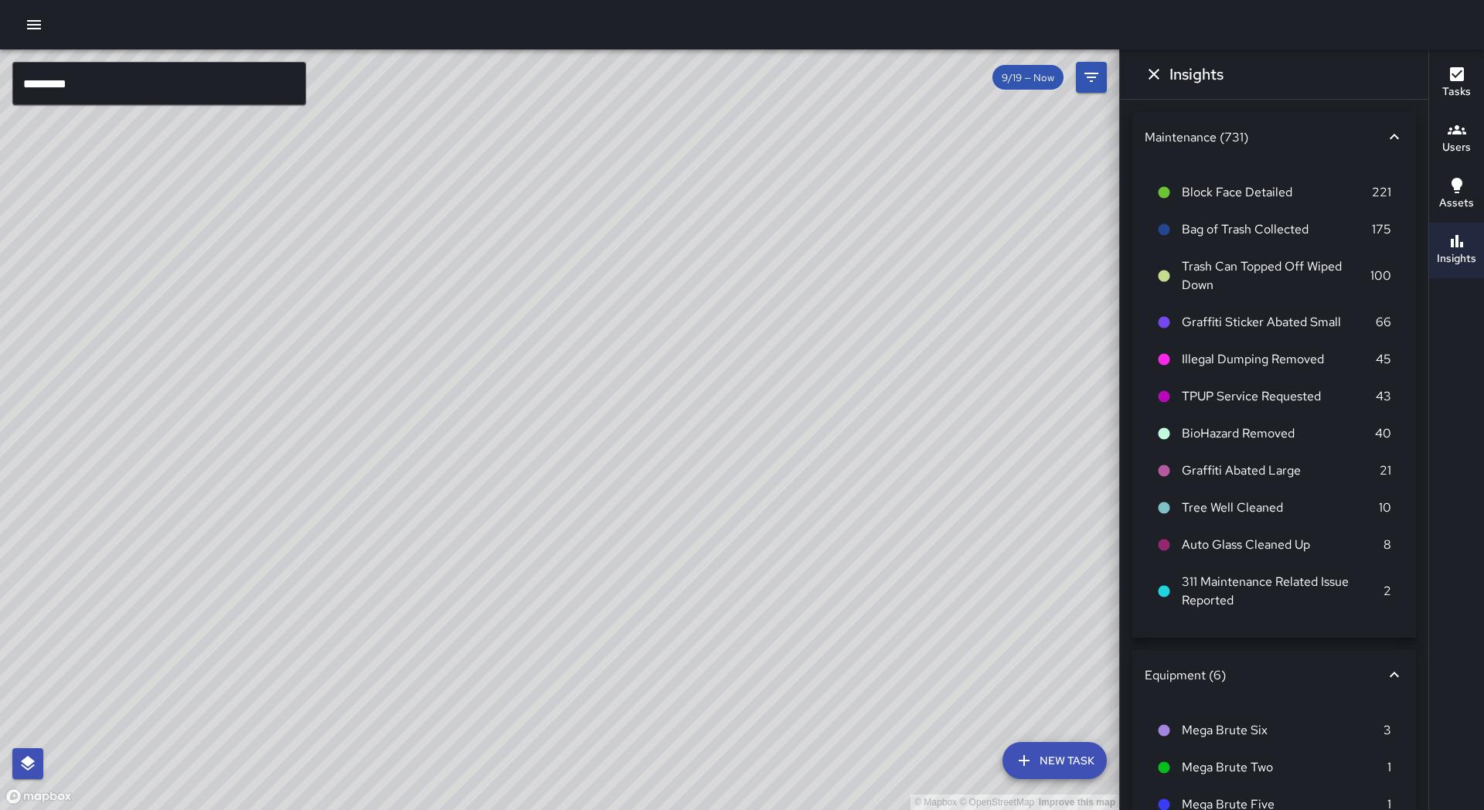
click at [96, 97] on input "*********" at bounding box center [159, 83] width 294 height 43
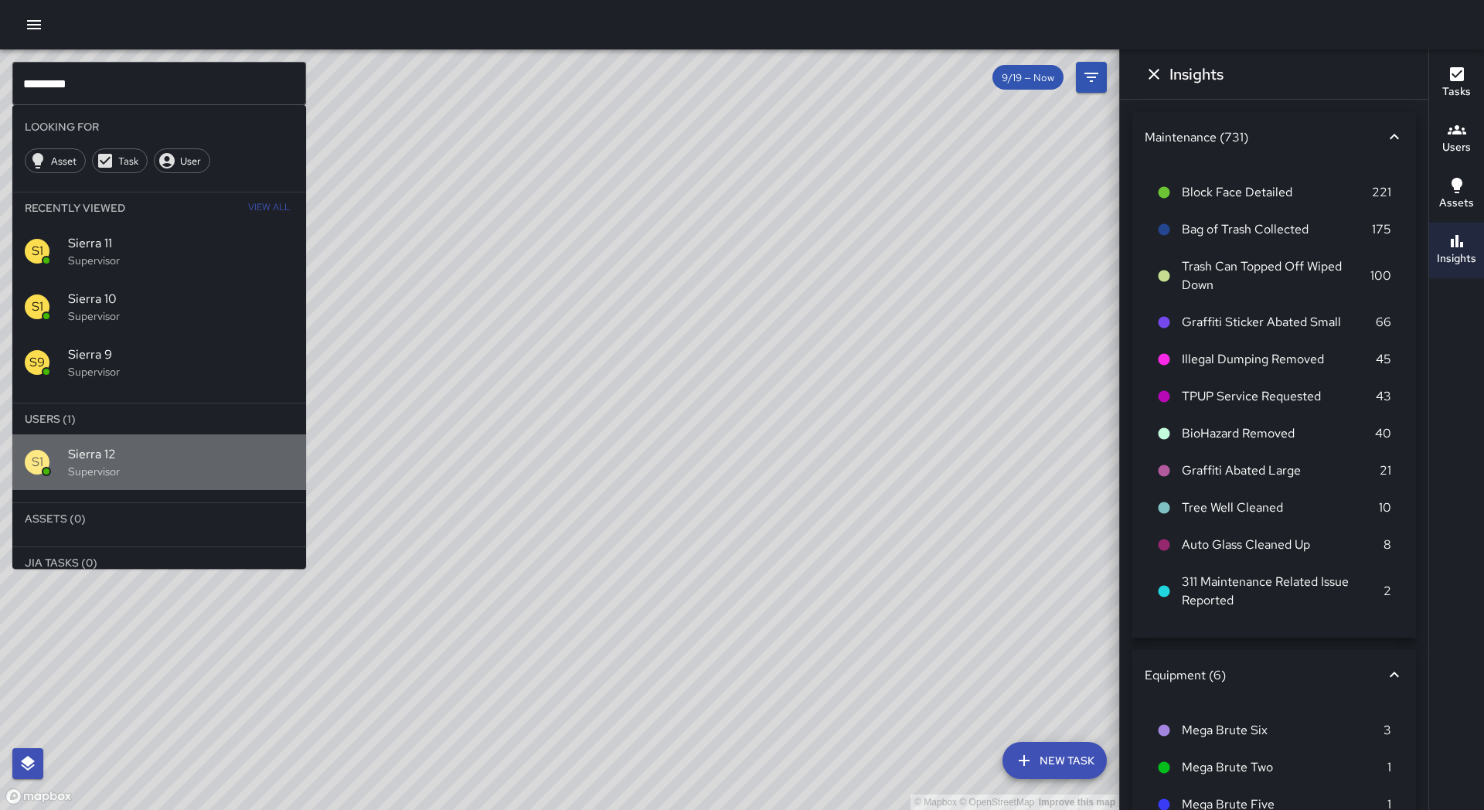
click at [141, 463] on span "Sierra 12" at bounding box center [181, 454] width 226 height 19
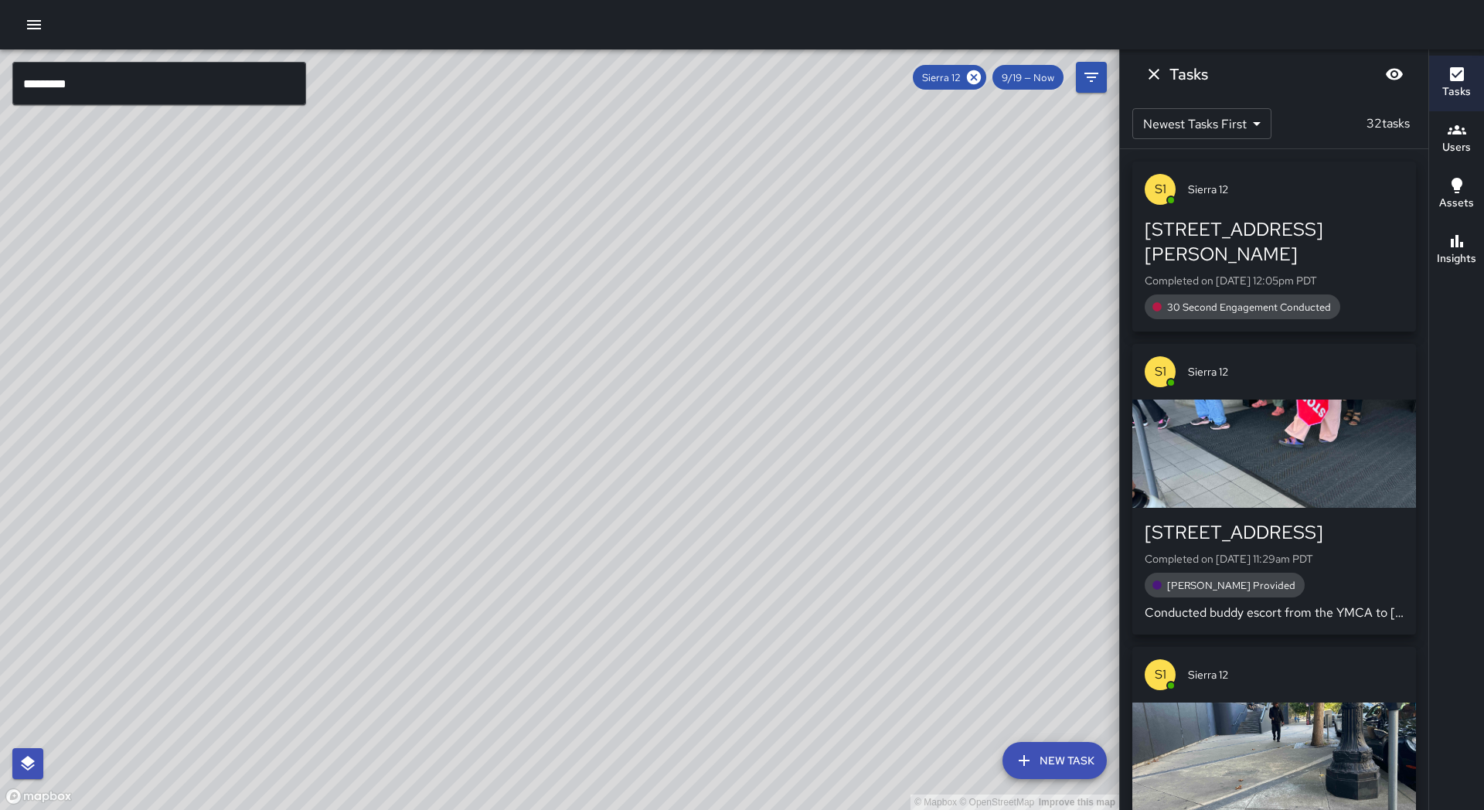
drag, startPoint x: 660, startPoint y: 527, endPoint x: 427, endPoint y: 641, distance: 258.9
click at [427, 641] on div "© Mapbox © OpenStreetMap Improve this map" at bounding box center [559, 429] width 1119 height 760
drag, startPoint x: 604, startPoint y: 464, endPoint x: 597, endPoint y: 530, distance: 66.8
click at [597, 530] on div "© Mapbox © OpenStreetMap Improve this map" at bounding box center [559, 429] width 1119 height 760
click at [971, 76] on icon at bounding box center [974, 77] width 14 height 14
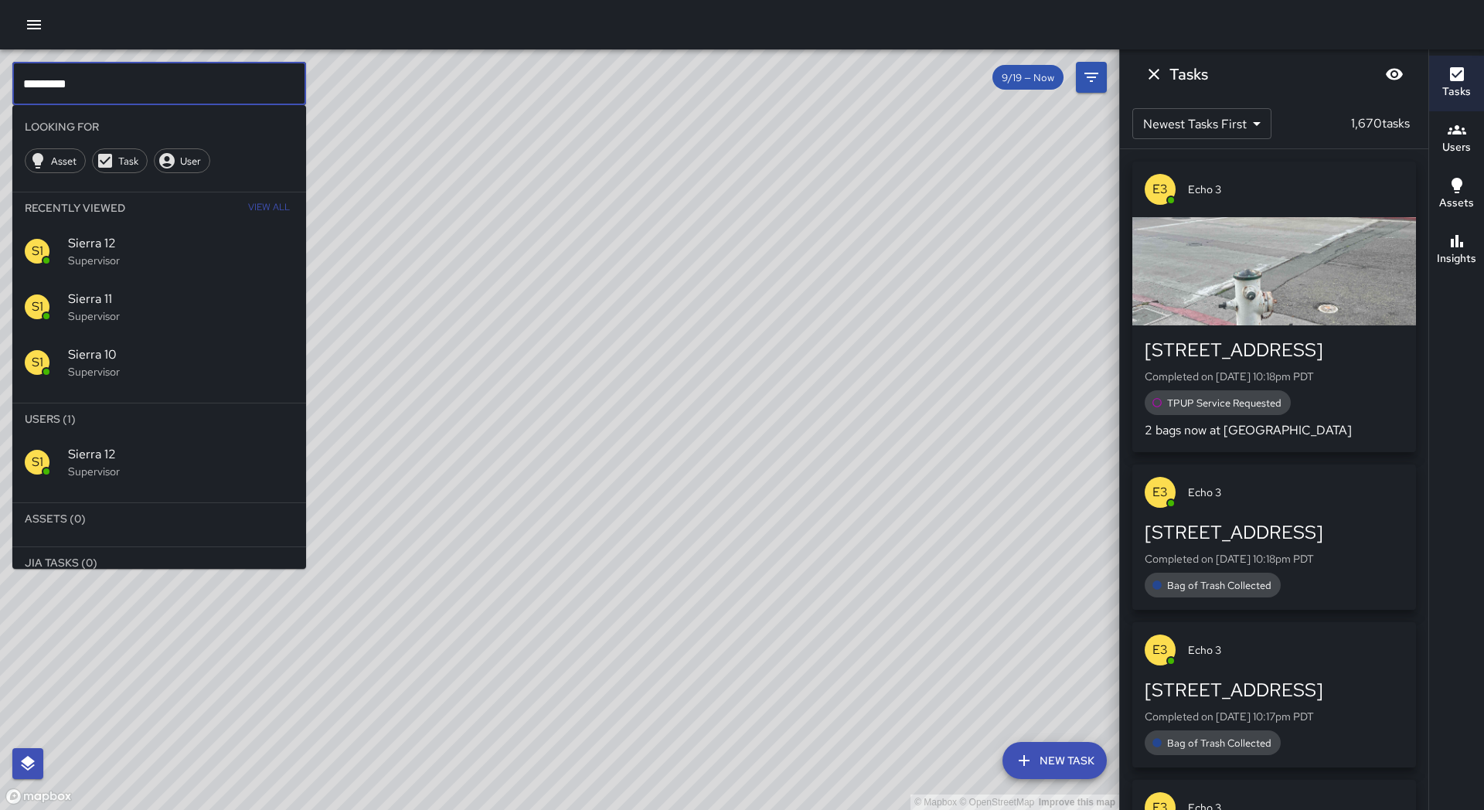
click at [186, 80] on input "*********" at bounding box center [159, 83] width 294 height 43
click at [166, 484] on div "S1 Sierra 13 Supervisor" at bounding box center [159, 462] width 294 height 56
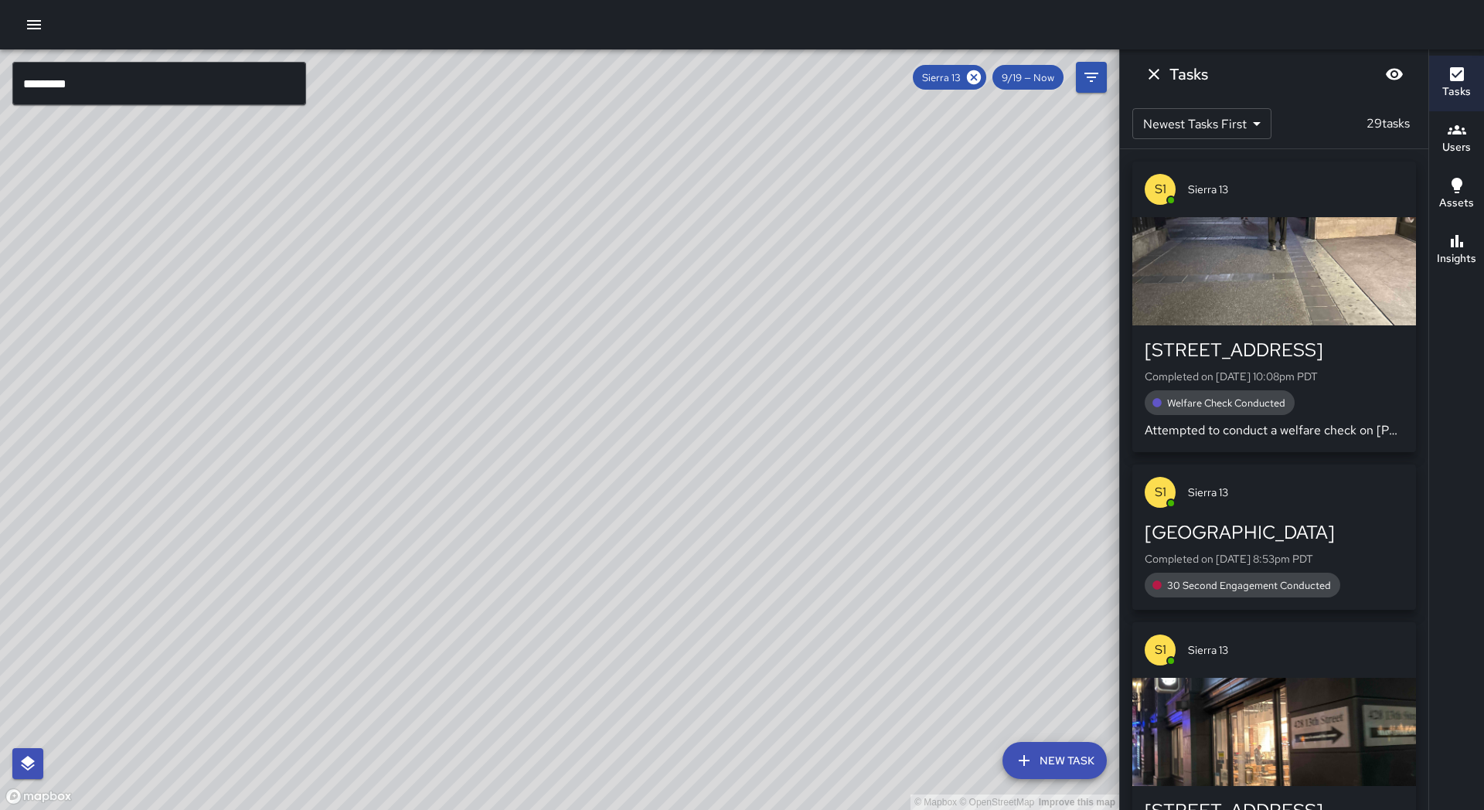
drag, startPoint x: 392, startPoint y: 691, endPoint x: 469, endPoint y: 508, distance: 198.8
click at [469, 508] on div "© Mapbox © OpenStreetMap Improve this map" at bounding box center [559, 429] width 1119 height 760
drag, startPoint x: 476, startPoint y: 554, endPoint x: 518, endPoint y: 489, distance: 77.2
click at [518, 489] on div "© Mapbox © OpenStreetMap Improve this map" at bounding box center [559, 429] width 1119 height 760
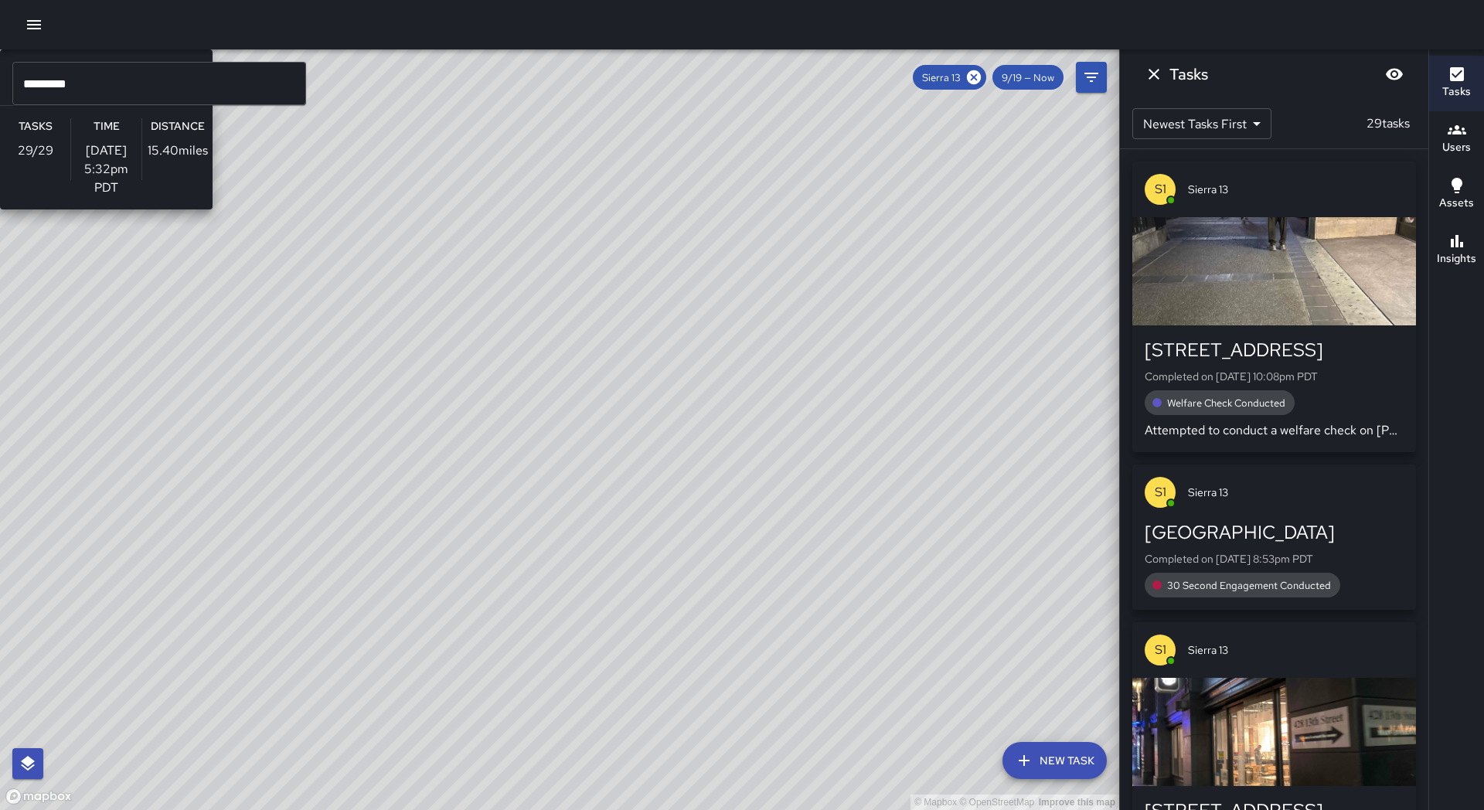
click at [451, 453] on div "© Mapbox © OpenStreetMap Improve this map S1 Sierra 13 Supervisor Tasks 29 / 29…" at bounding box center [559, 429] width 1119 height 760
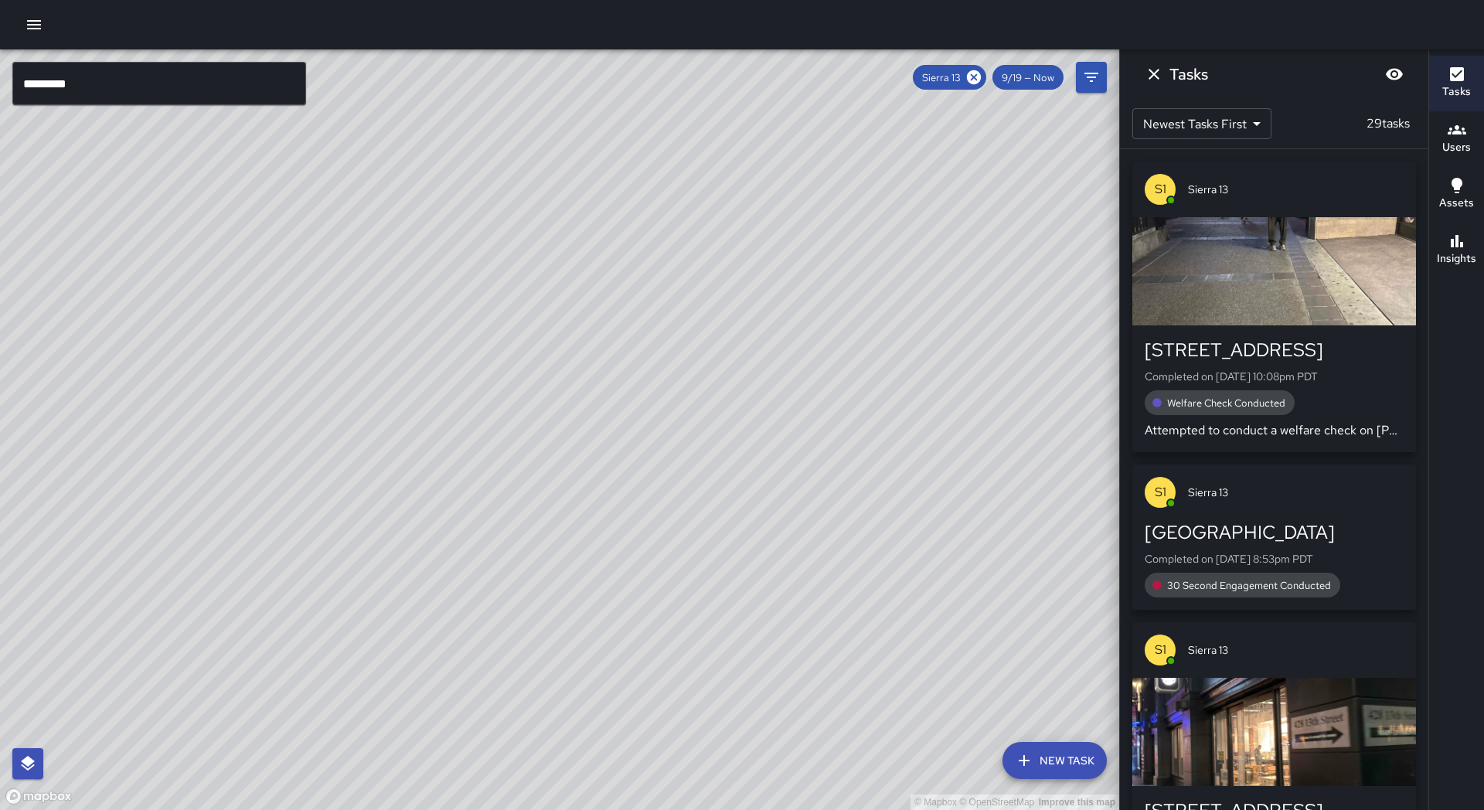
click at [1443, 242] on div "Insights" at bounding box center [1456, 250] width 39 height 36
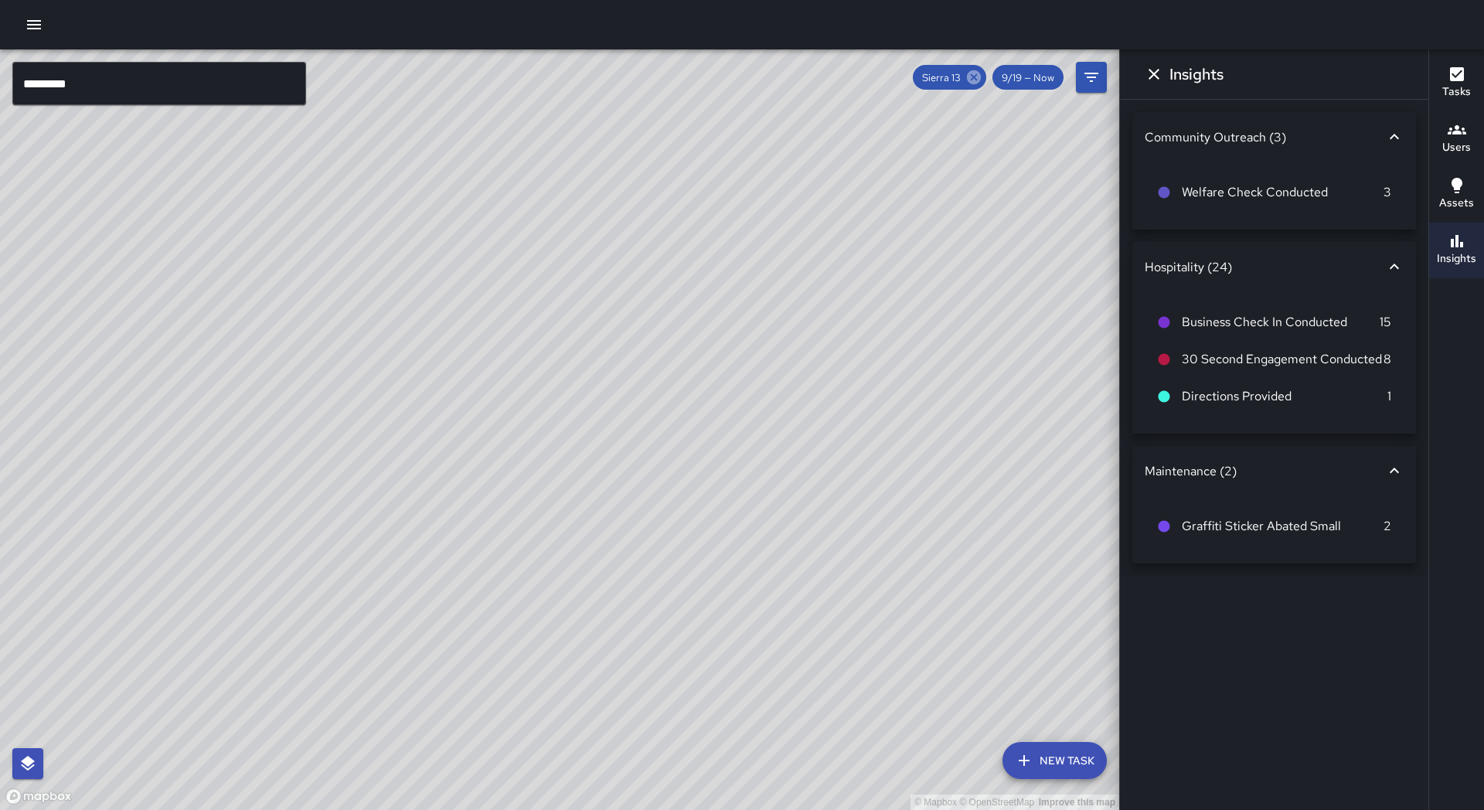
click at [975, 74] on icon at bounding box center [974, 77] width 14 height 14
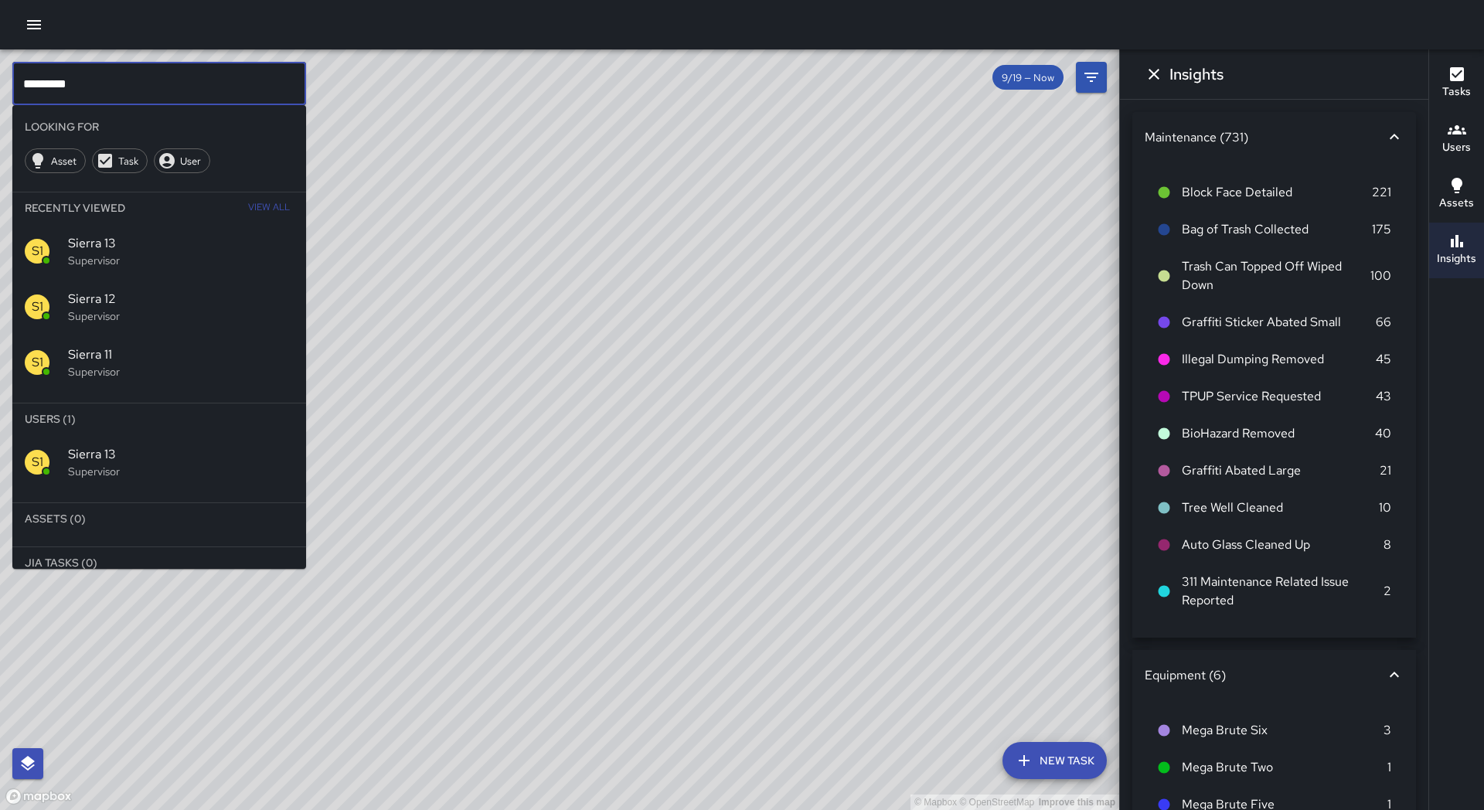
click at [284, 87] on input "*********" at bounding box center [159, 83] width 294 height 43
type input "*********"
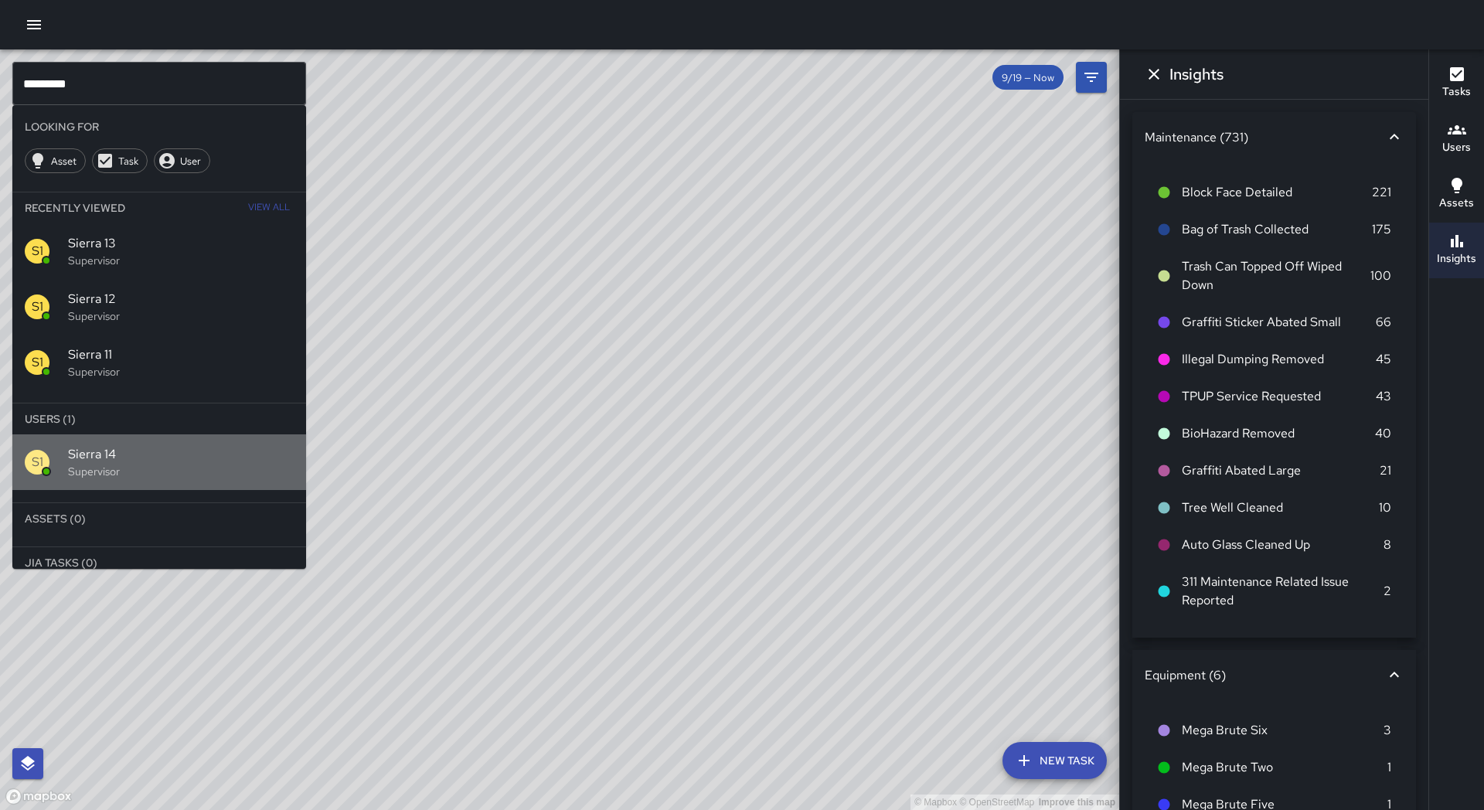
click at [250, 481] on div "S1 Sierra 14 Supervisor" at bounding box center [159, 462] width 294 height 56
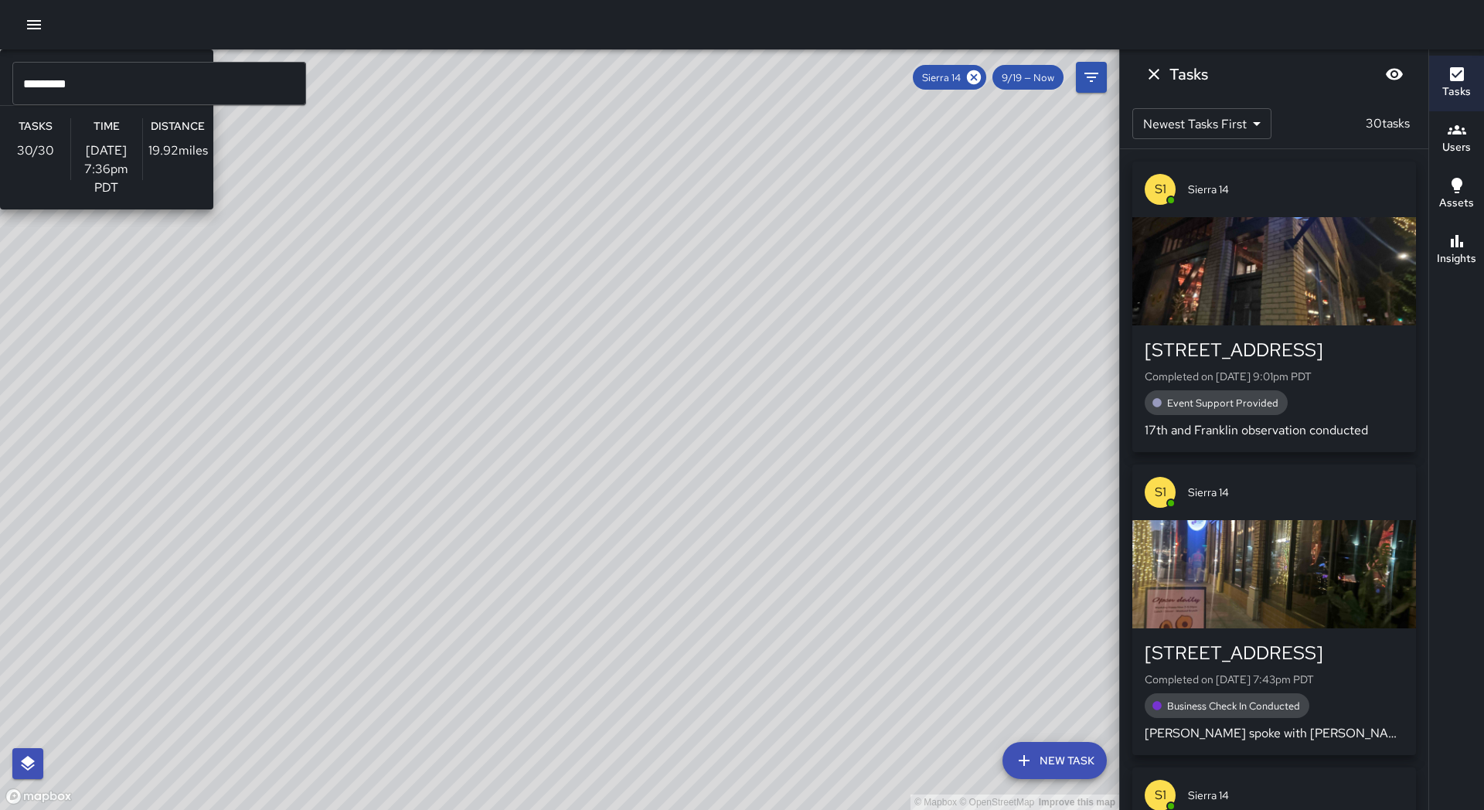
click at [553, 359] on div "© Mapbox © OpenStreetMap Improve this map S1 Sierra 14 Supervisor Tasks 30 / 30…" at bounding box center [559, 429] width 1119 height 760
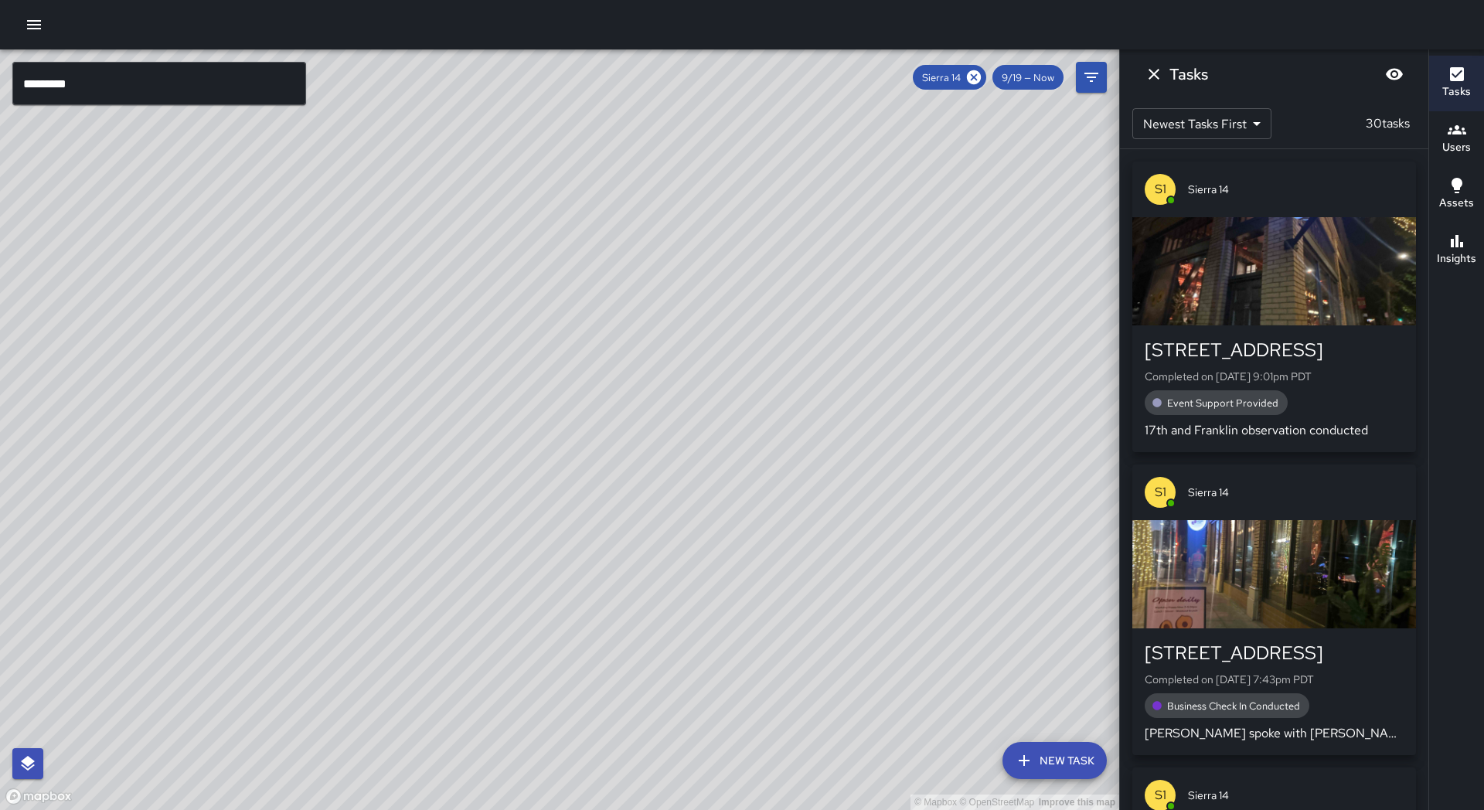
click at [1464, 242] on icon "button" at bounding box center [1456, 241] width 19 height 19
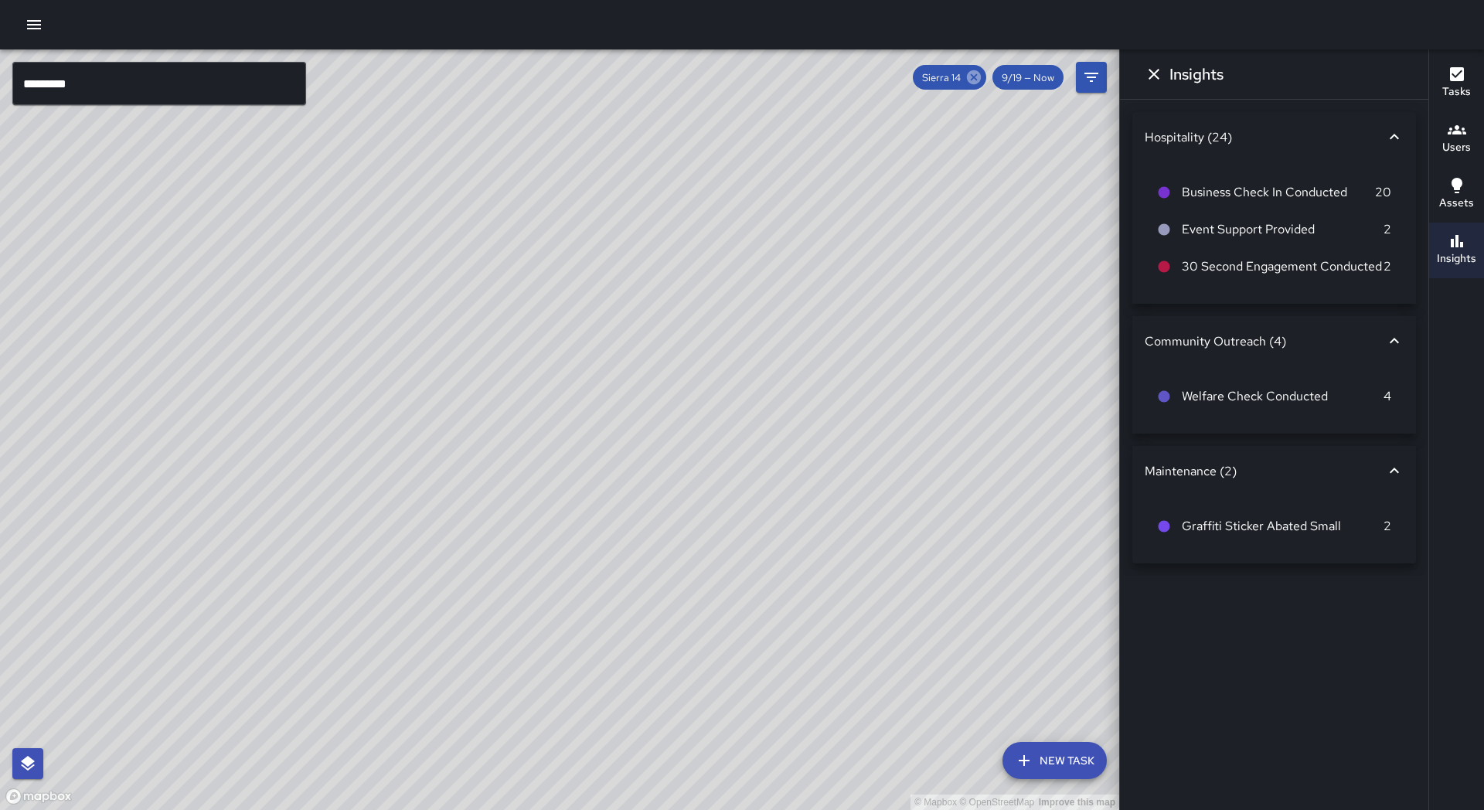
click at [981, 79] on icon at bounding box center [974, 77] width 14 height 14
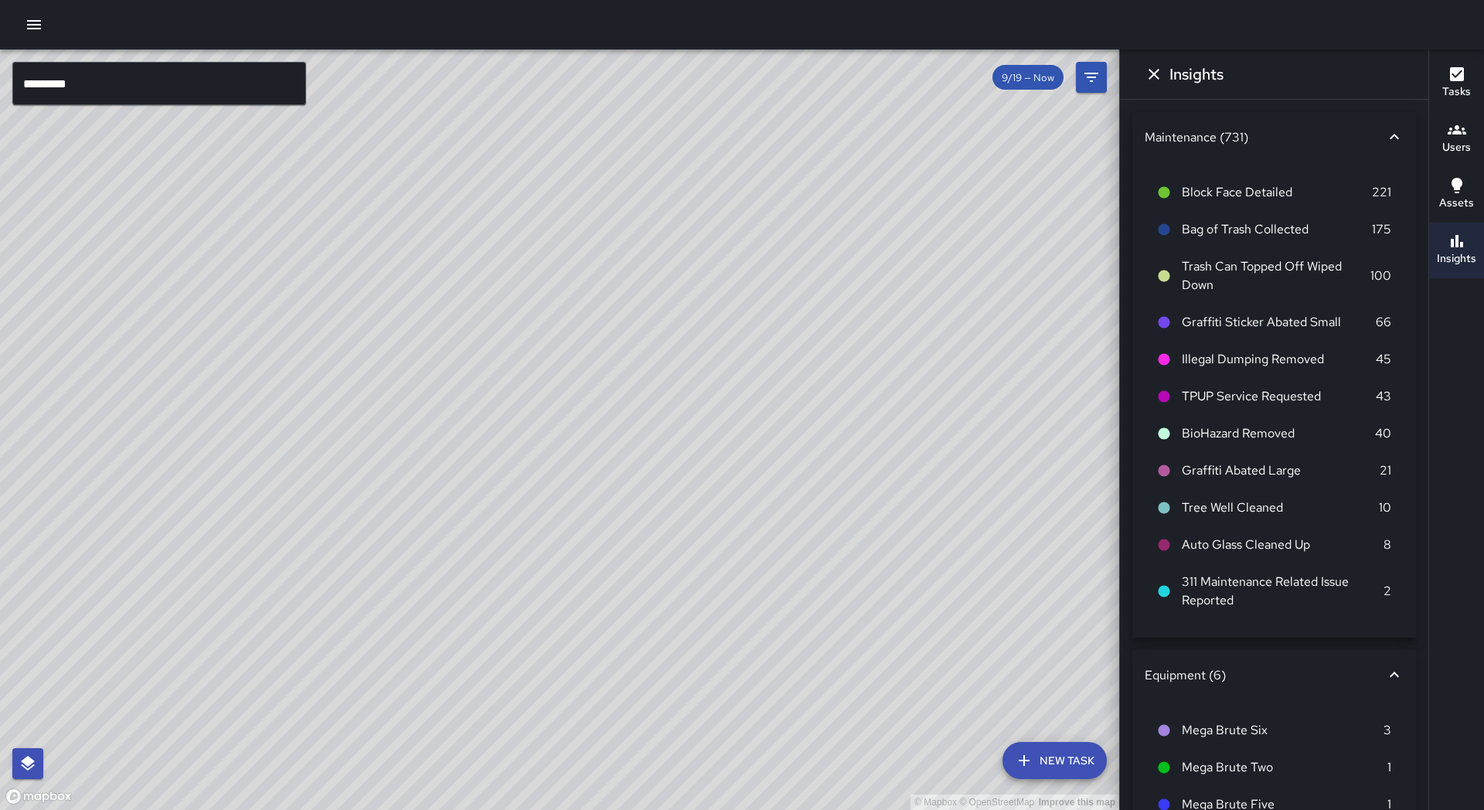
drag, startPoint x: 529, startPoint y: 199, endPoint x: 490, endPoint y: 303, distance: 111.5
click at [489, 304] on div "© Mapbox © OpenStreetMap Improve this map" at bounding box center [559, 429] width 1119 height 760
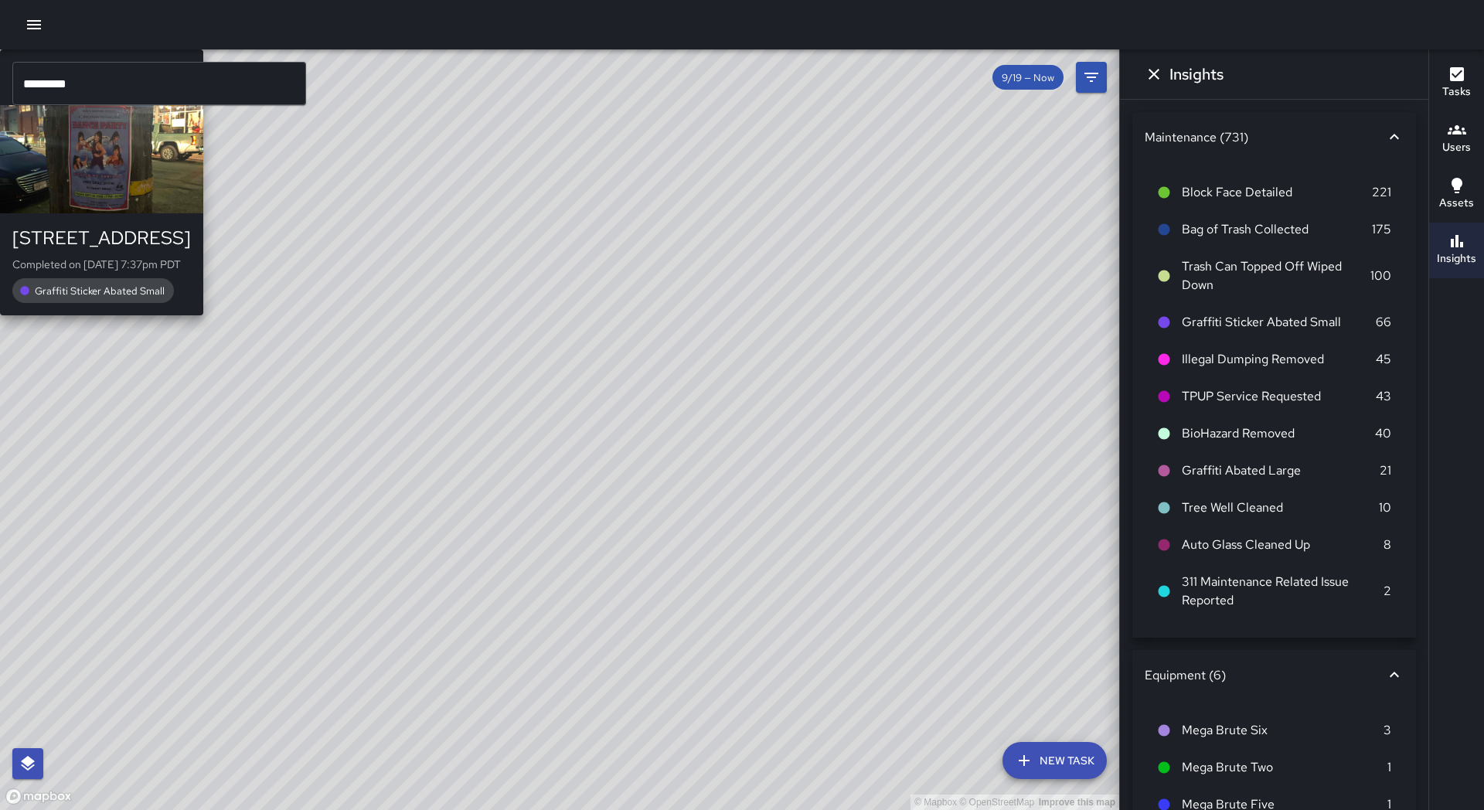
click at [526, 169] on div "© Mapbox © OpenStreetMap Improve this map S1 Sierra [STREET_ADDRESS] Completed …" at bounding box center [559, 429] width 1119 height 760
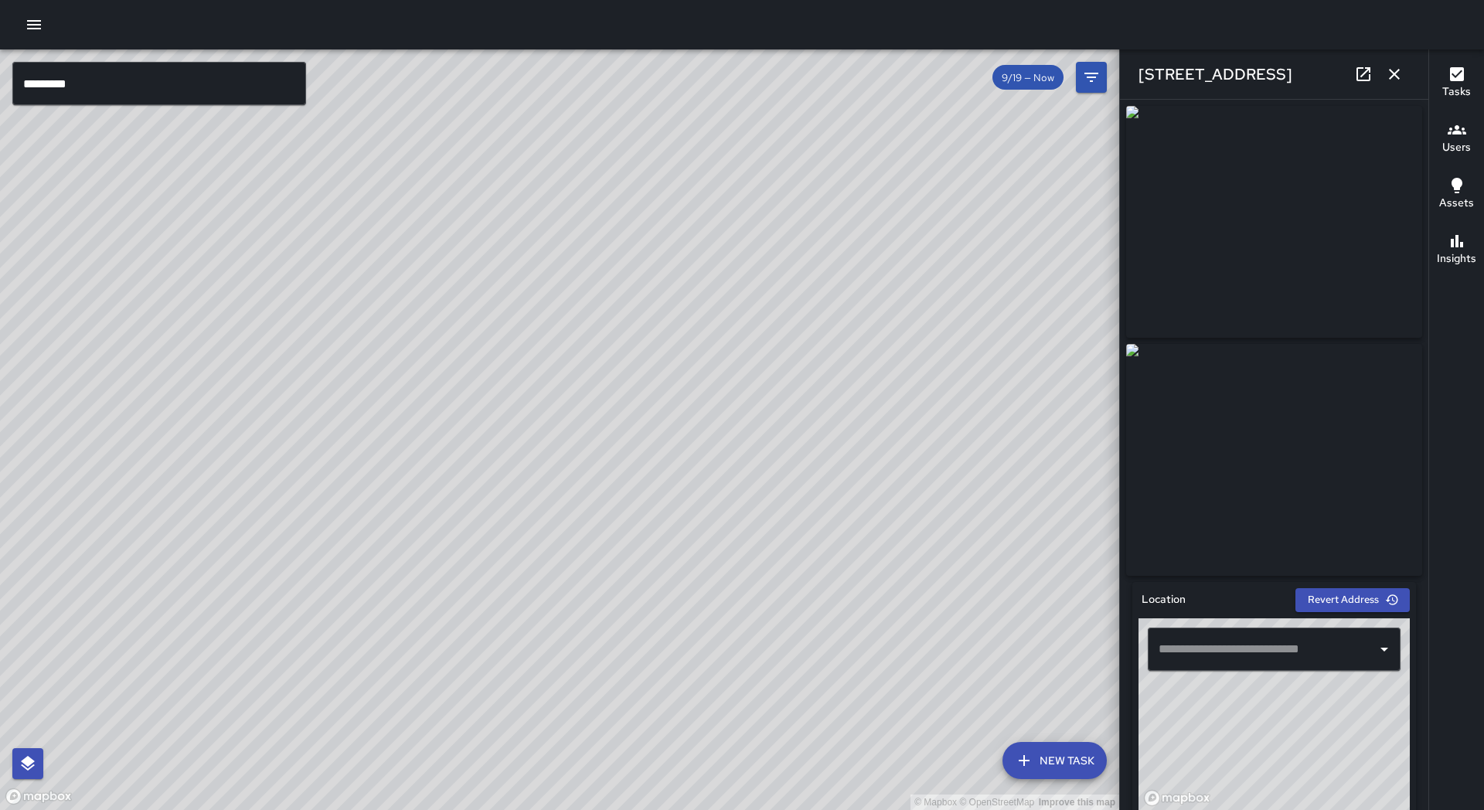
type input "**********"
click at [591, 431] on div "© Mapbox © OpenStreetMap Improve this map" at bounding box center [559, 429] width 1119 height 760
click at [584, 429] on div "© Mapbox © OpenStreetMap Improve this map S1 Sierra [STREET_ADDRESS] Completed …" at bounding box center [559, 429] width 1119 height 760
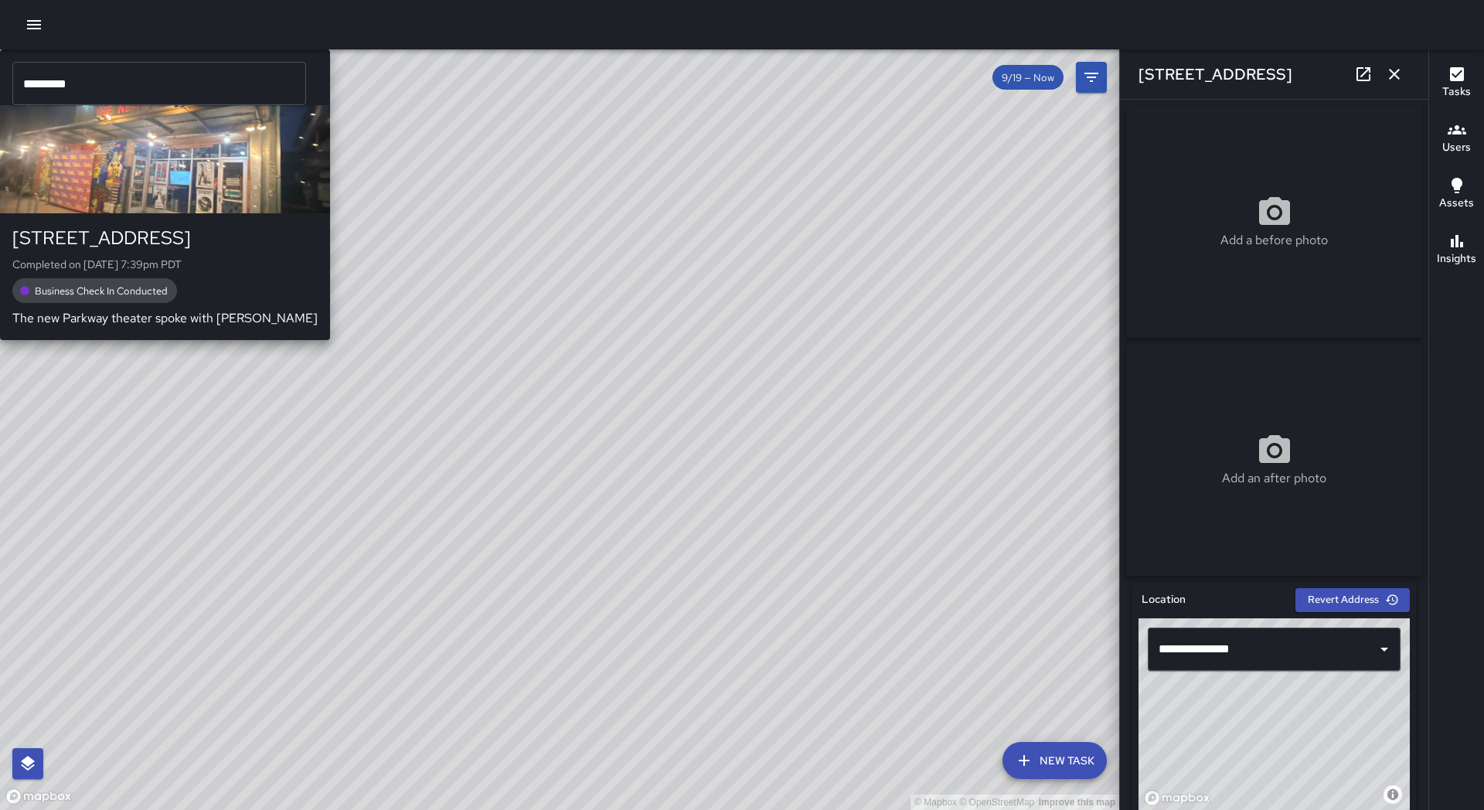
click at [532, 418] on div "© Mapbox © OpenStreetMap Improve this map S1 Sierra [STREET_ADDRESS] Completed …" at bounding box center [559, 429] width 1119 height 760
